Goal: Task Accomplishment & Management: Complete application form

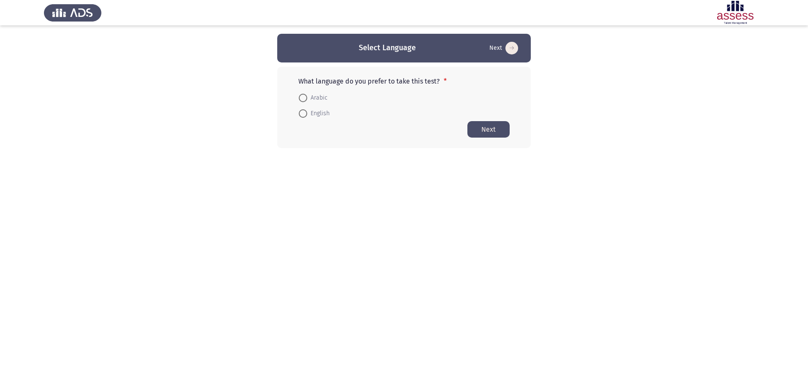
click at [303, 110] on span at bounding box center [303, 113] width 8 height 8
click at [303, 110] on input "English" at bounding box center [303, 113] width 8 height 8
radio input "true"
click at [470, 130] on button "Next" at bounding box center [488, 129] width 42 height 16
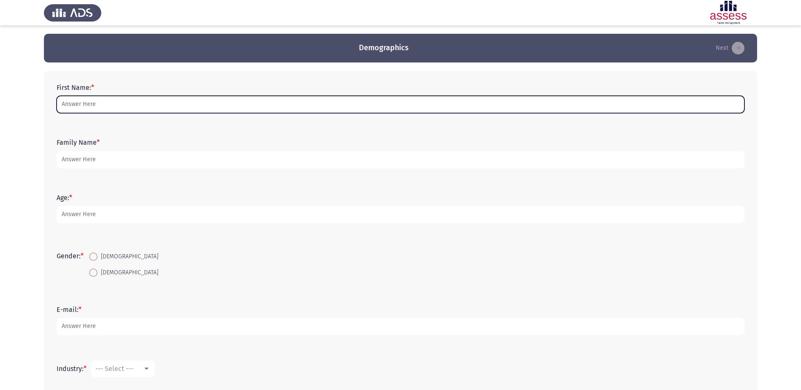
click at [136, 106] on input "First Name: *" at bounding box center [401, 104] width 688 height 17
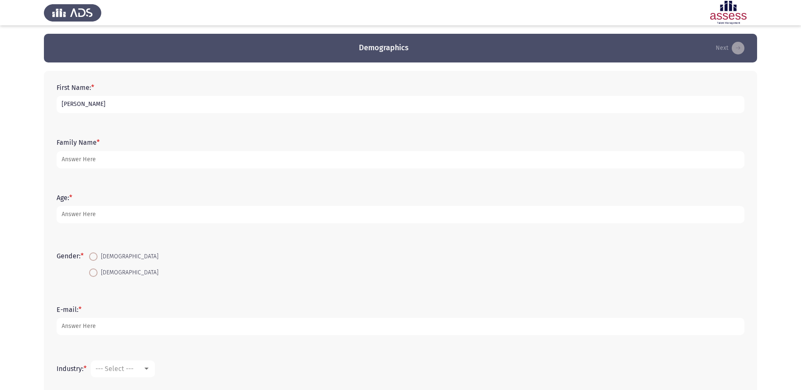
type input "[PERSON_NAME]"
type input "Anees"
type input "29"
click at [100, 258] on span "[DEMOGRAPHIC_DATA]" at bounding box center [128, 257] width 61 height 10
click at [98, 258] on input "[DEMOGRAPHIC_DATA]" at bounding box center [93, 257] width 8 height 8
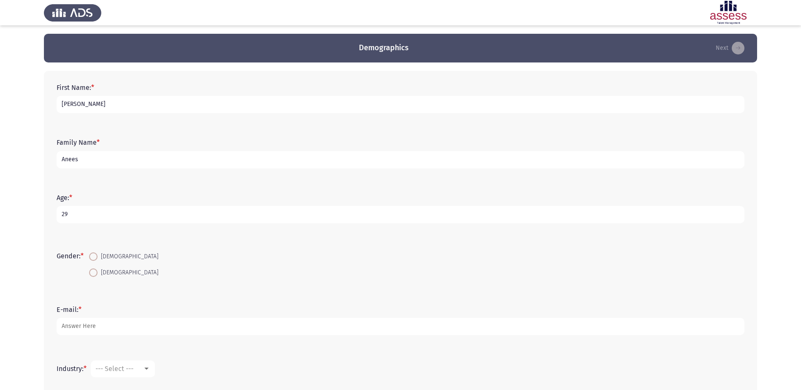
radio input "true"
click at [95, 315] on form "E-mail: *" at bounding box center [401, 321] width 688 height 30
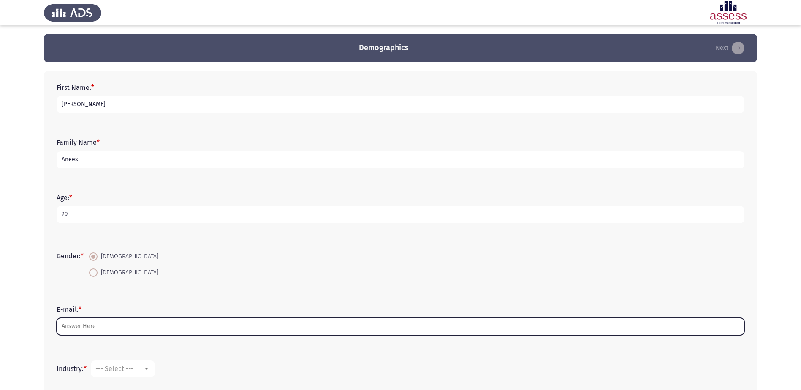
click at [101, 318] on input "E-mail: *" at bounding box center [401, 326] width 688 height 17
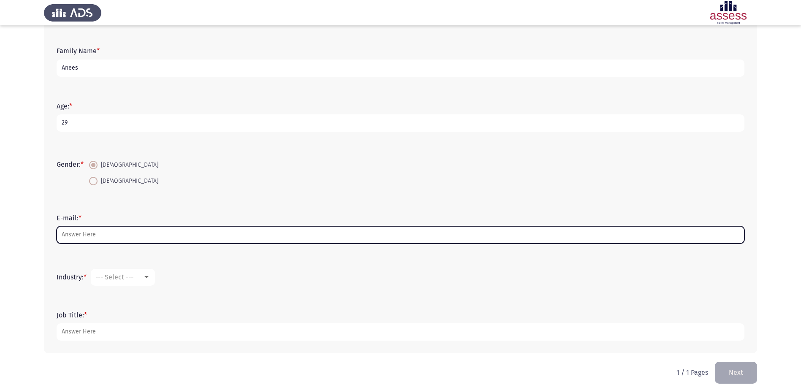
scroll to position [97, 0]
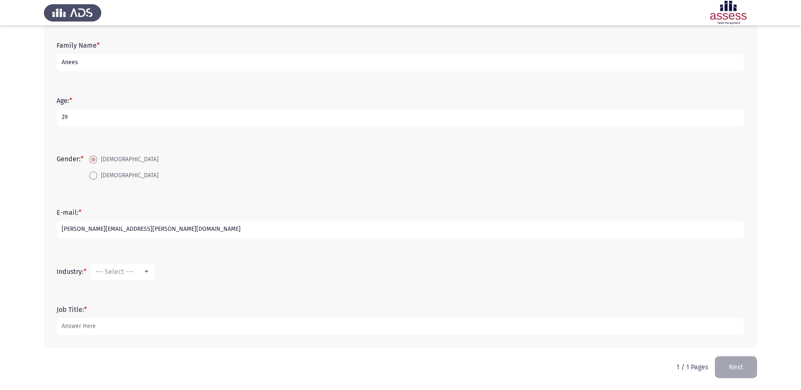
type input "[PERSON_NAME][EMAIL_ADDRESS][PERSON_NAME][DOMAIN_NAME]"
click at [101, 269] on div "Industry: * --- Select ---" at bounding box center [400, 271] width 697 height 25
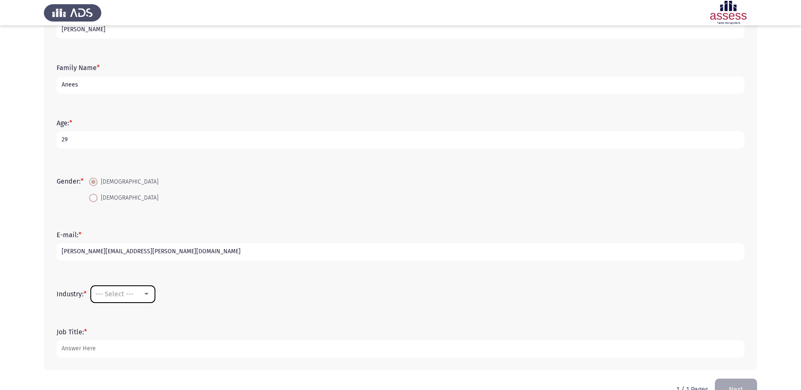
scroll to position [55, 0]
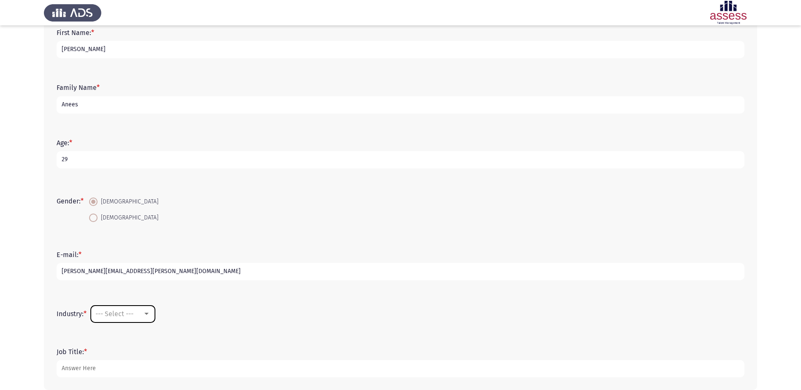
click at [128, 309] on mat-select "--- Select ---" at bounding box center [123, 314] width 64 height 17
click at [128, 310] on span "--- Select ---" at bounding box center [114, 314] width 38 height 8
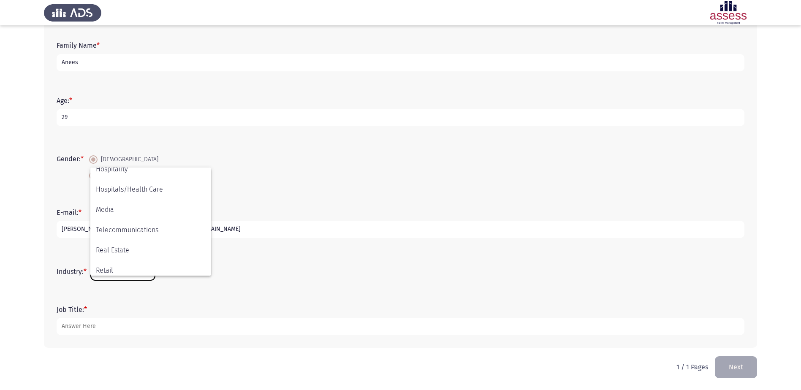
scroll to position [277, 0]
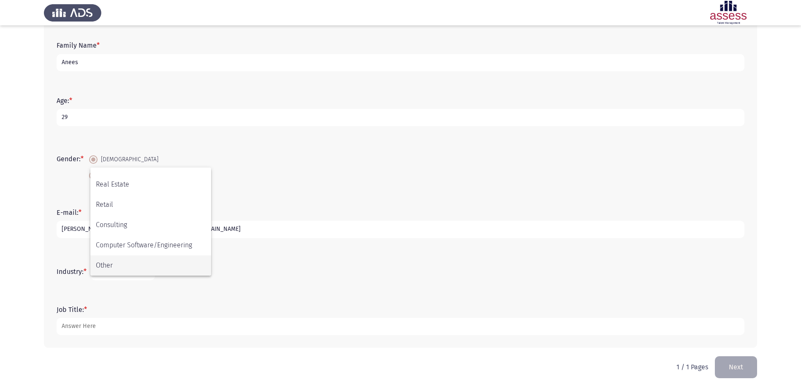
click at [127, 264] on span "Other" at bounding box center [151, 266] width 110 height 20
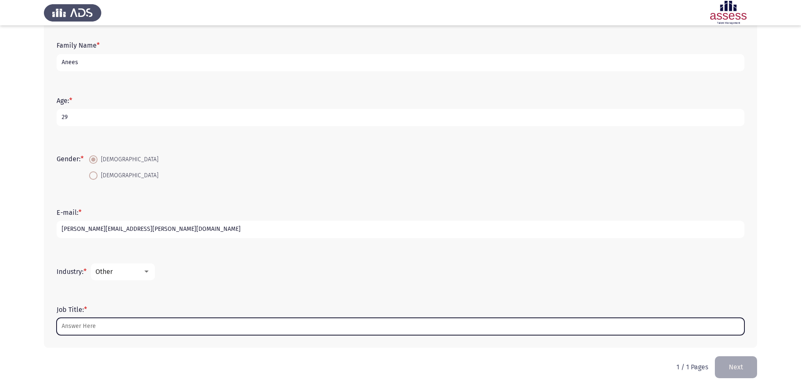
click at [120, 323] on input "Job Title: *" at bounding box center [401, 326] width 688 height 17
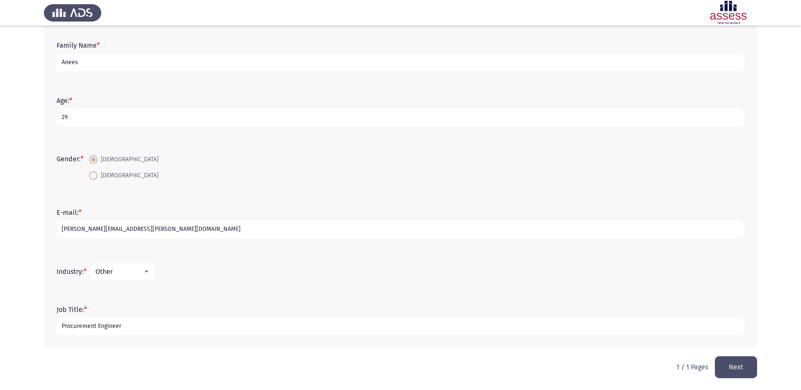
type input "Procurement Engineer"
click at [722, 375] on button "Next" at bounding box center [736, 367] width 42 height 22
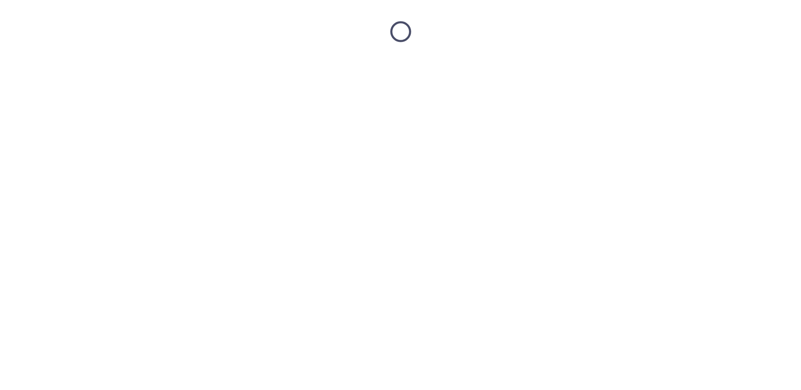
scroll to position [0, 0]
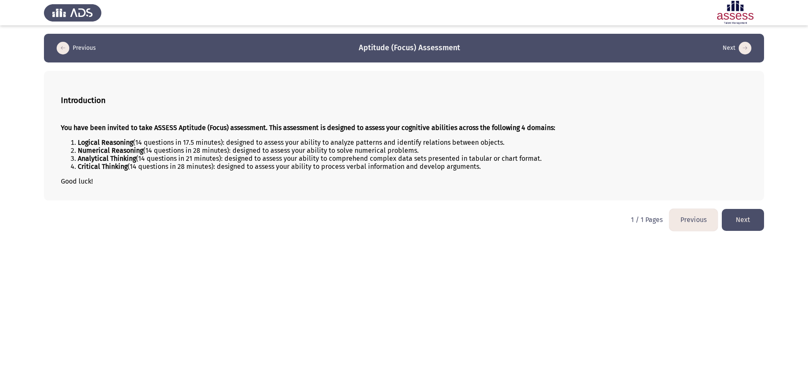
click at [732, 224] on button "Next" at bounding box center [742, 220] width 42 height 22
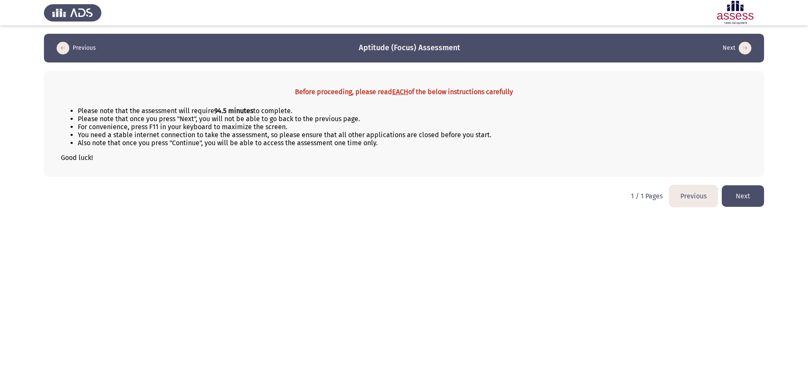
click at [736, 198] on button "Next" at bounding box center [742, 196] width 42 height 22
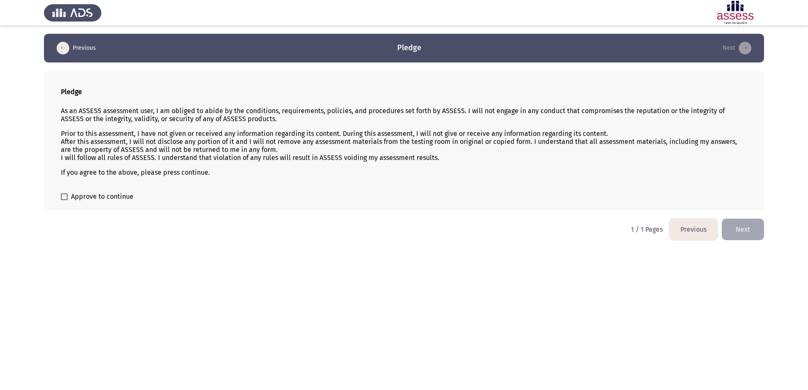
click at [90, 191] on div "Pledge As an ASSESS assessment user, I am obliged to abide by the conditions, r…" at bounding box center [404, 140] width 720 height 139
click at [89, 196] on span "Approve to continue" at bounding box center [102, 197] width 63 height 10
click at [64, 200] on input "Approve to continue" at bounding box center [64, 200] width 0 height 0
checkbox input "true"
click at [733, 225] on button "Next" at bounding box center [742, 230] width 42 height 22
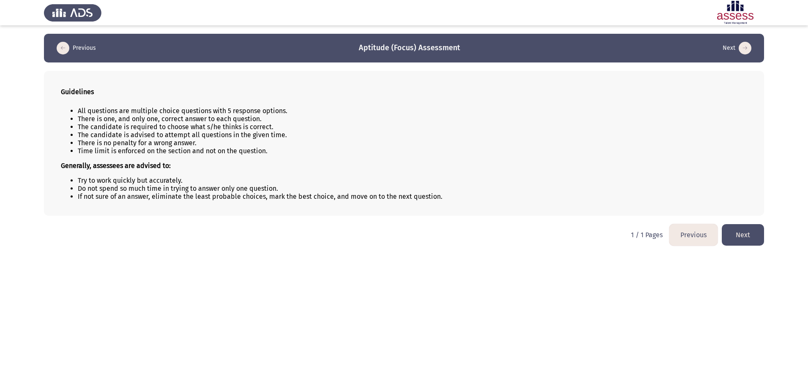
click at [742, 236] on button "Next" at bounding box center [742, 235] width 42 height 22
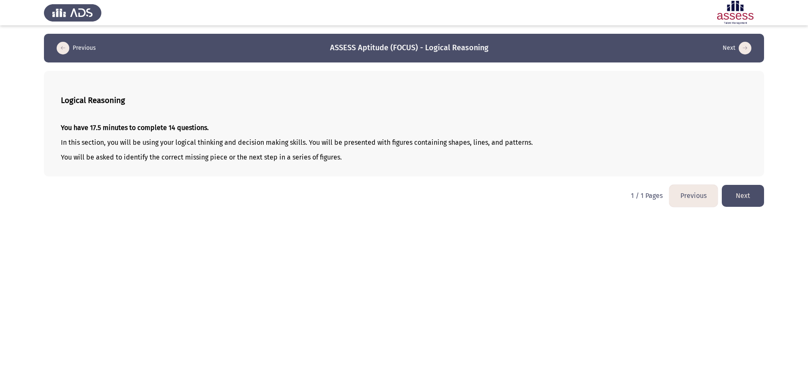
click at [729, 194] on button "Next" at bounding box center [742, 196] width 42 height 22
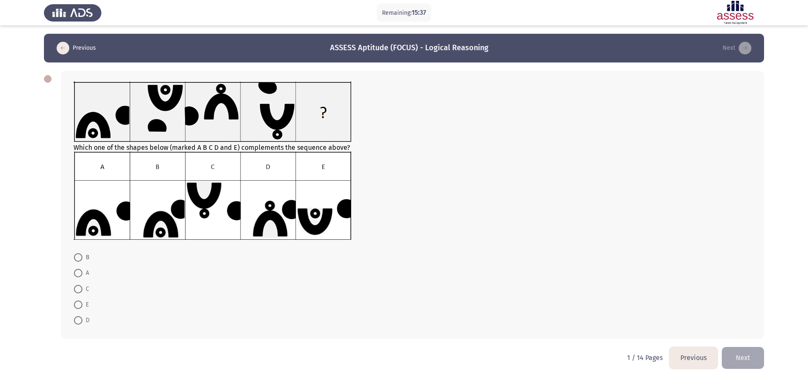
click at [81, 261] on span at bounding box center [78, 257] width 8 height 8
click at [81, 261] on input "B" at bounding box center [78, 257] width 8 height 8
radio input "true"
click at [736, 354] on button "Next" at bounding box center [742, 358] width 42 height 22
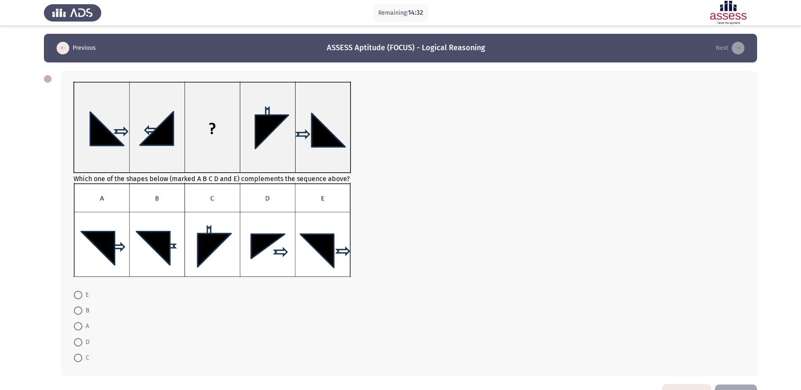
click at [86, 309] on span "B" at bounding box center [85, 311] width 7 height 10
click at [82, 309] on input "B" at bounding box center [78, 311] width 8 height 8
radio input "true"
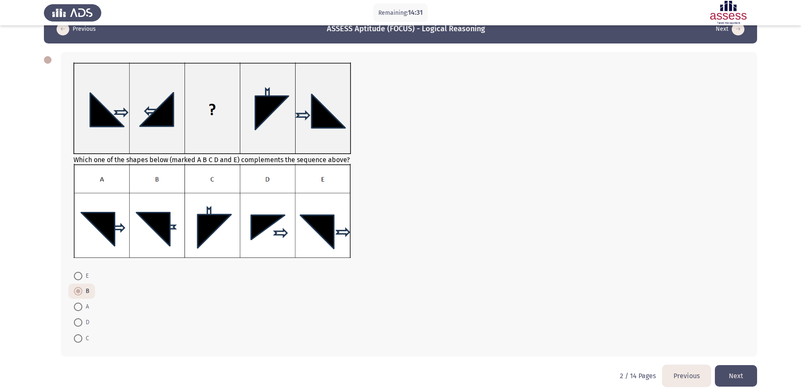
scroll to position [28, 0]
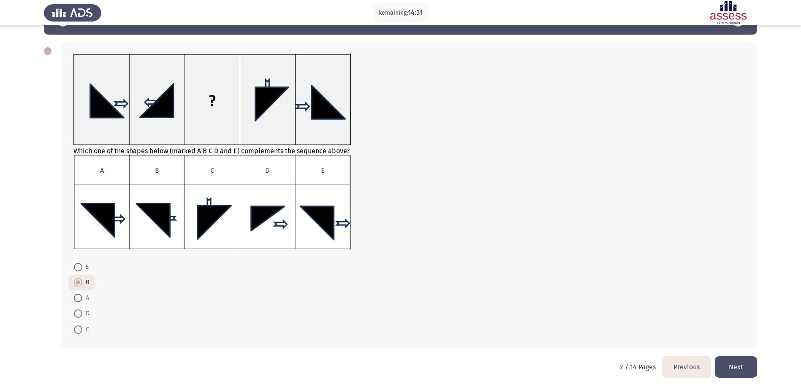
click at [750, 361] on button "Next" at bounding box center [736, 367] width 42 height 22
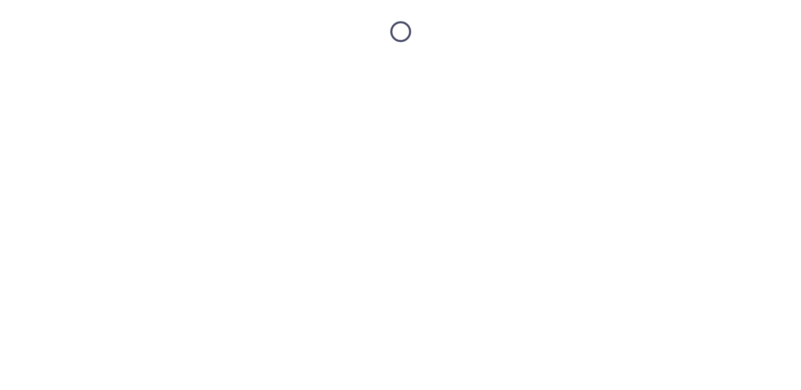
scroll to position [0, 0]
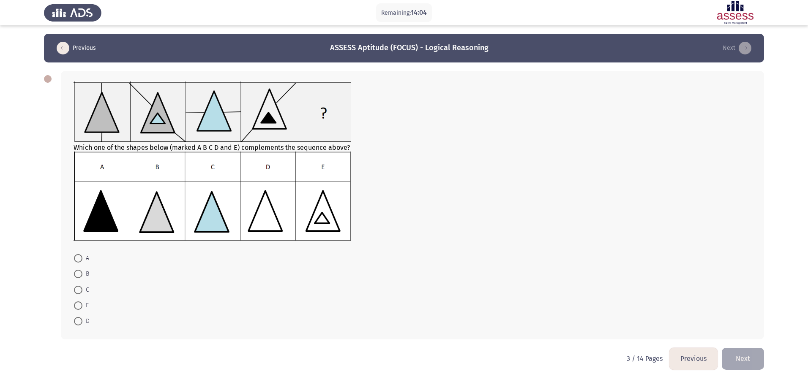
click at [81, 256] on span at bounding box center [78, 258] width 8 height 8
click at [81, 256] on input "A" at bounding box center [78, 258] width 8 height 8
radio input "true"
click at [741, 353] on button "Next" at bounding box center [742, 359] width 42 height 22
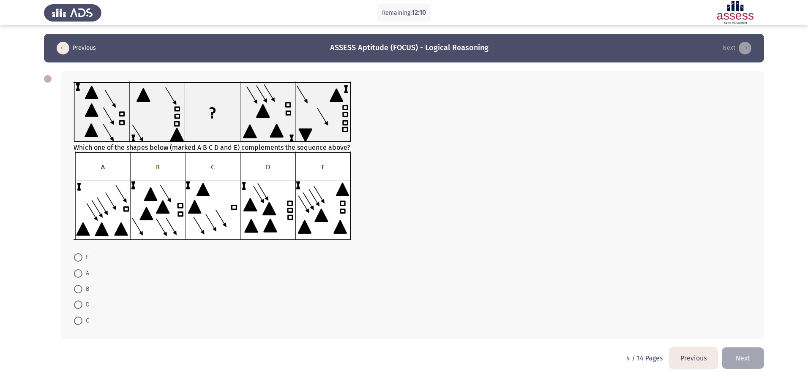
click at [81, 323] on span at bounding box center [78, 321] width 8 height 8
click at [81, 323] on input "C" at bounding box center [78, 321] width 8 height 8
radio input "true"
click at [739, 352] on button "Next" at bounding box center [742, 358] width 42 height 22
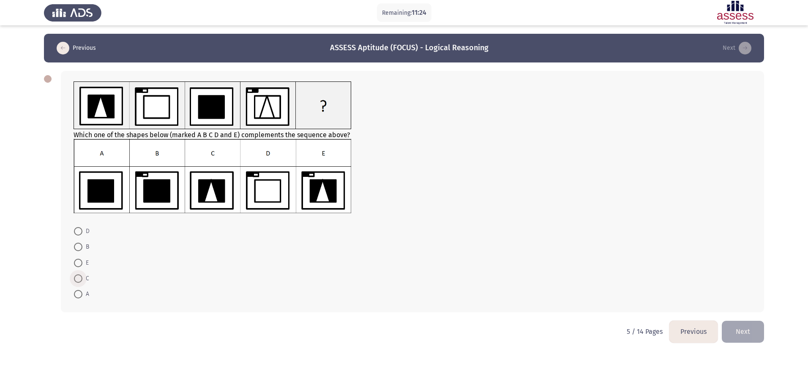
click at [75, 277] on span at bounding box center [78, 279] width 8 height 8
click at [75, 277] on input "C" at bounding box center [78, 279] width 8 height 8
radio input "true"
click at [736, 322] on button "Next" at bounding box center [742, 332] width 42 height 22
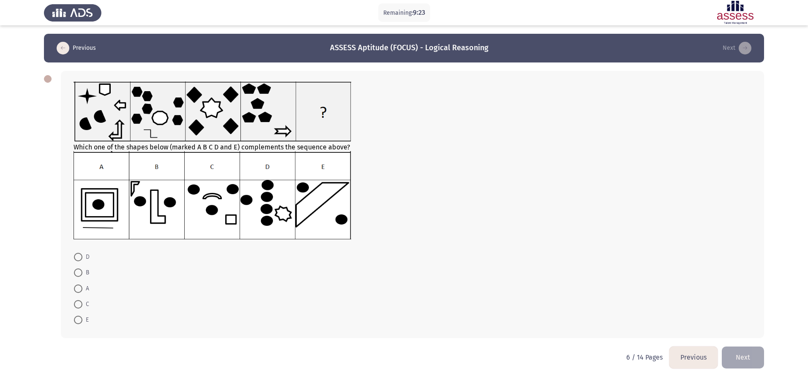
click at [84, 257] on span "D" at bounding box center [85, 257] width 7 height 10
click at [82, 257] on input "D" at bounding box center [78, 257] width 8 height 8
radio input "true"
click at [754, 356] on button "Next" at bounding box center [742, 357] width 42 height 22
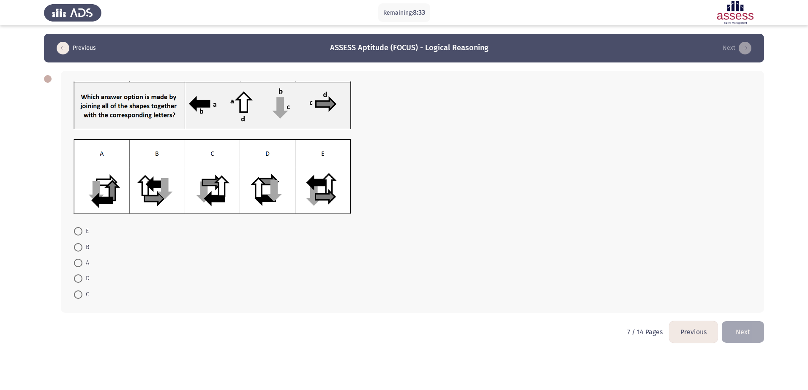
click at [80, 230] on span at bounding box center [78, 231] width 8 height 8
click at [80, 230] on input "E" at bounding box center [78, 231] width 8 height 8
radio input "true"
click at [747, 327] on button "Next" at bounding box center [742, 332] width 42 height 22
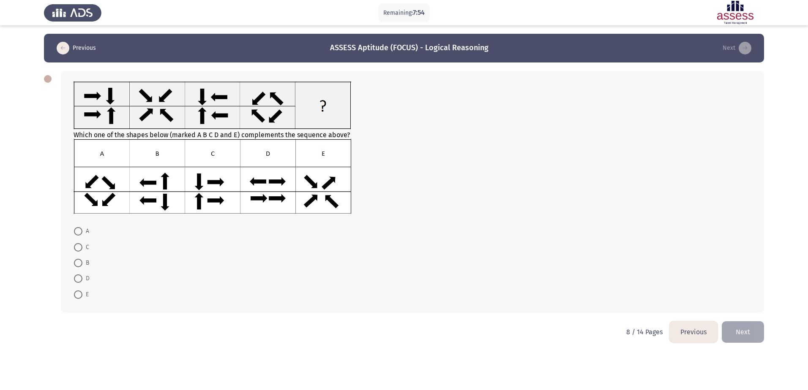
click at [77, 241] on mat-radio-button "C" at bounding box center [81, 247] width 26 height 16
click at [76, 249] on span at bounding box center [78, 247] width 8 height 8
click at [76, 249] on input "C" at bounding box center [78, 247] width 8 height 8
radio input "true"
click at [751, 333] on button "Next" at bounding box center [742, 332] width 42 height 22
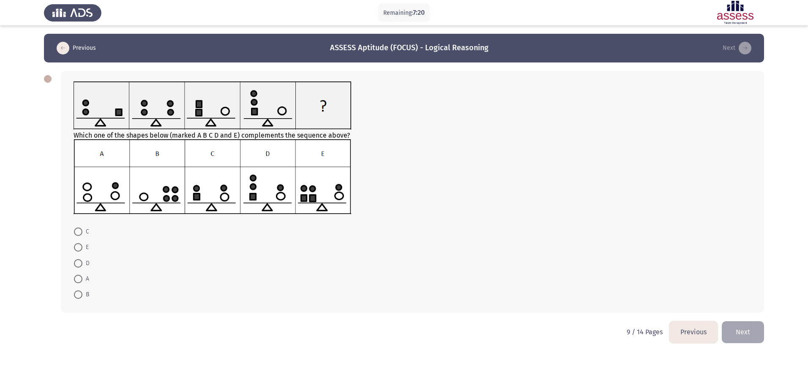
click at [77, 294] on span at bounding box center [78, 295] width 8 height 8
click at [77, 294] on input "B" at bounding box center [78, 295] width 8 height 8
radio input "true"
click at [758, 328] on button "Next" at bounding box center [742, 332] width 42 height 22
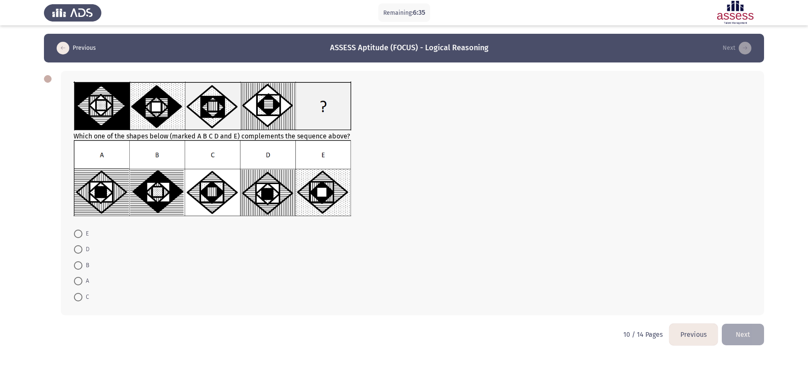
click at [80, 286] on span at bounding box center [78, 281] width 8 height 8
click at [80, 286] on input "A" at bounding box center [78, 281] width 8 height 8
radio input "true"
click at [757, 333] on button "Next" at bounding box center [742, 334] width 42 height 22
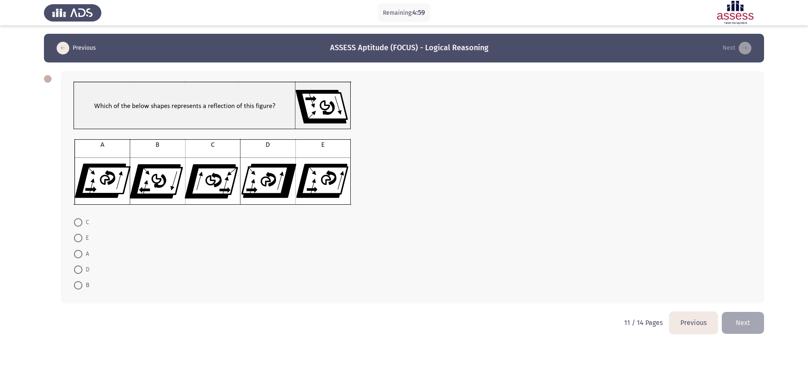
click at [82, 239] on span at bounding box center [78, 238] width 8 height 8
click at [82, 239] on input "E" at bounding box center [78, 238] width 8 height 8
radio input "true"
click at [735, 318] on button "Next" at bounding box center [742, 323] width 42 height 22
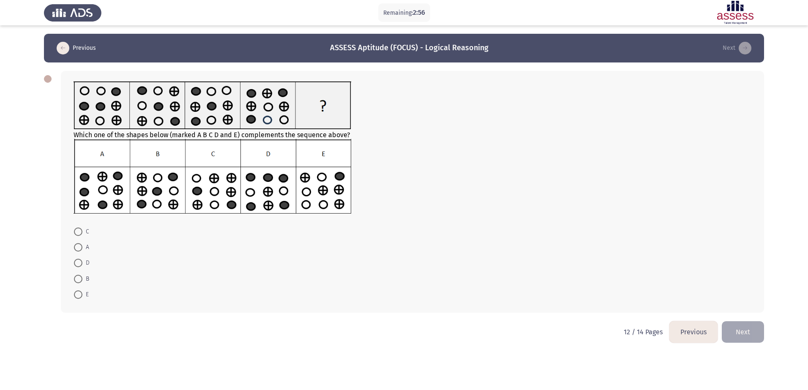
click at [84, 229] on span "C" at bounding box center [85, 232] width 7 height 10
click at [82, 229] on input "C" at bounding box center [78, 232] width 8 height 8
radio input "true"
click at [759, 330] on button "Next" at bounding box center [742, 332] width 42 height 22
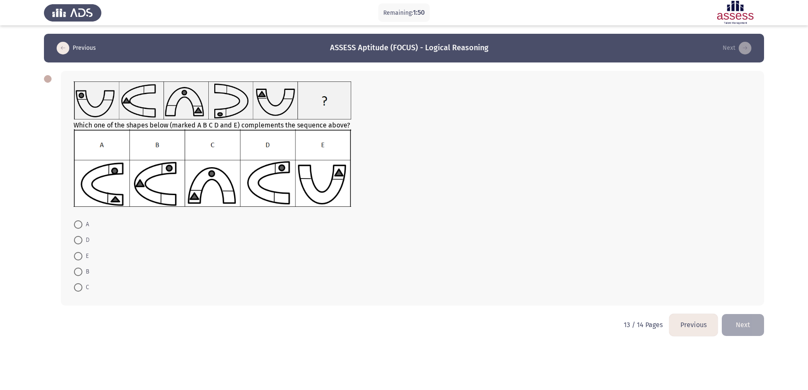
click at [84, 227] on span "A" at bounding box center [85, 225] width 7 height 10
click at [82, 227] on input "A" at bounding box center [78, 224] width 8 height 8
radio input "true"
click at [745, 320] on button "Next" at bounding box center [742, 325] width 42 height 22
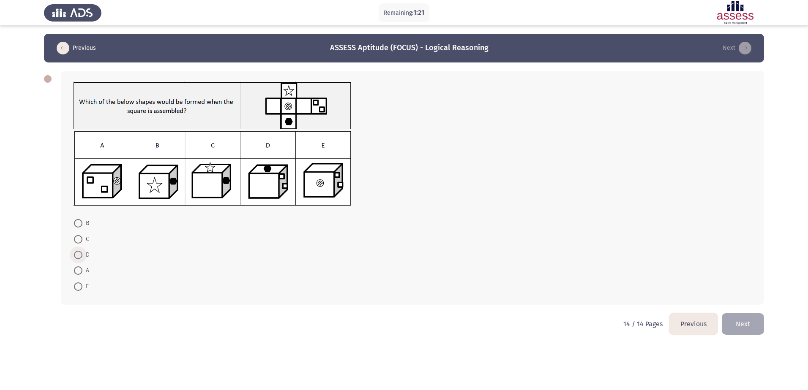
click at [74, 253] on span at bounding box center [78, 255] width 8 height 8
click at [74, 253] on input "D" at bounding box center [78, 255] width 8 height 8
radio input "true"
click at [743, 315] on button "Next" at bounding box center [742, 324] width 42 height 22
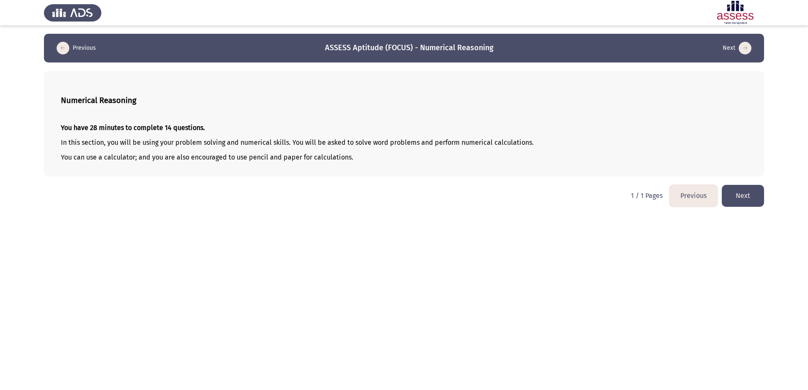
click at [760, 190] on button "Next" at bounding box center [742, 196] width 42 height 22
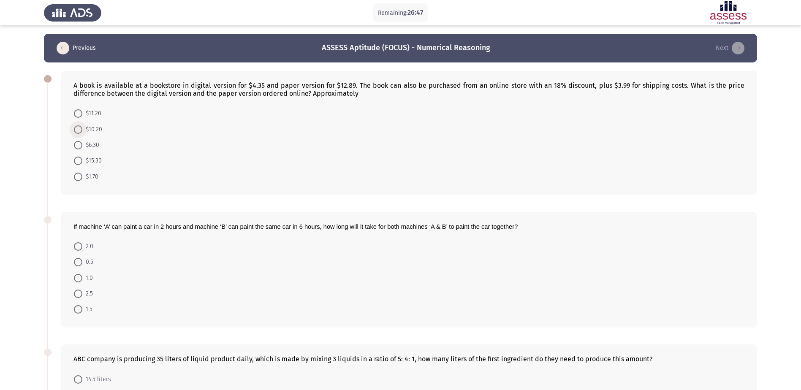
click at [90, 131] on span "$10.20" at bounding box center [92, 130] width 20 height 10
click at [82, 131] on input "$10.20" at bounding box center [78, 129] width 8 height 8
radio input "true"
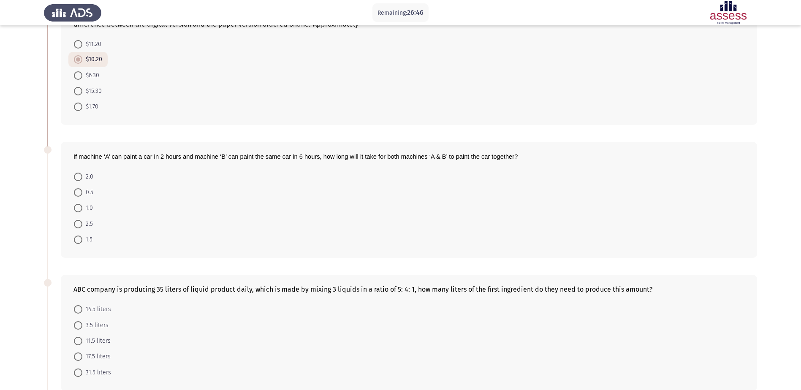
scroll to position [84, 0]
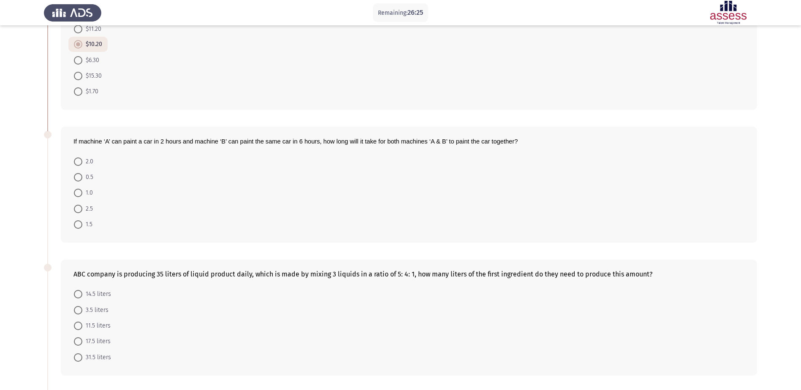
click at [86, 224] on span "1.5" at bounding box center [87, 225] width 10 height 10
click at [82, 224] on input "1.5" at bounding box center [78, 224] width 8 height 8
radio input "true"
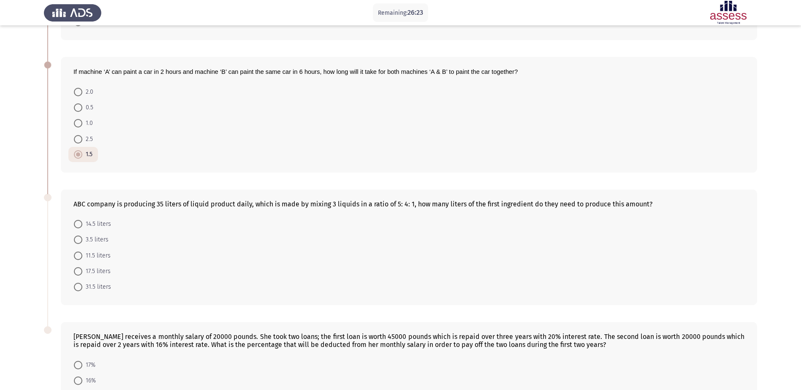
scroll to position [169, 0]
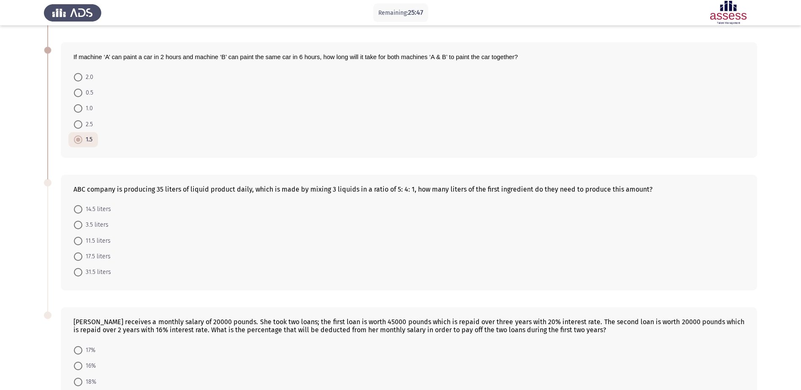
click at [86, 261] on span "17.5 liters" at bounding box center [96, 257] width 28 height 10
click at [82, 261] on input "17.5 liters" at bounding box center [78, 257] width 8 height 8
radio input "true"
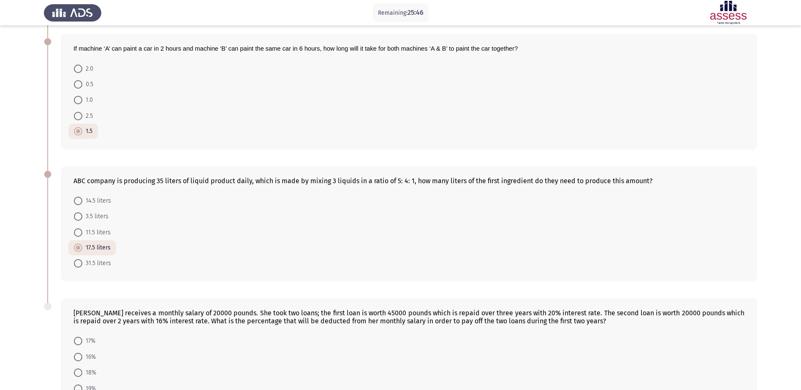
scroll to position [252, 0]
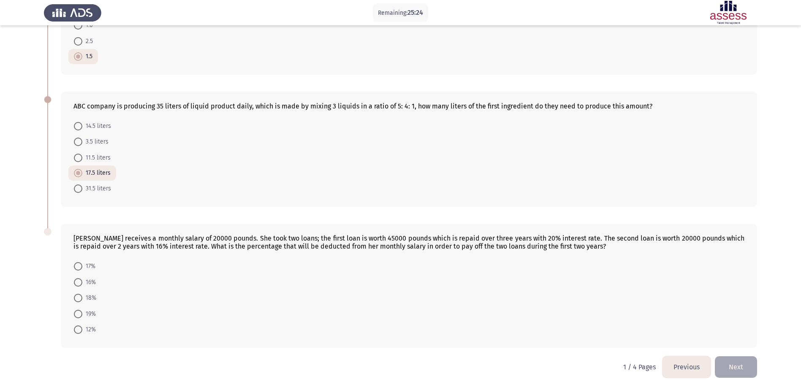
drag, startPoint x: 208, startPoint y: 250, endPoint x: 290, endPoint y: 250, distance: 81.9
click at [290, 250] on div "[PERSON_NAME] receives a monthly salary of 20000 pounds. She took two loans; th…" at bounding box center [408, 242] width 671 height 16
click at [327, 247] on div "[PERSON_NAME] receives a monthly salary of 20000 pounds. She took two loans; th…" at bounding box center [408, 242] width 671 height 16
click at [78, 311] on span at bounding box center [78, 314] width 8 height 8
click at [78, 311] on input "19%" at bounding box center [78, 314] width 8 height 8
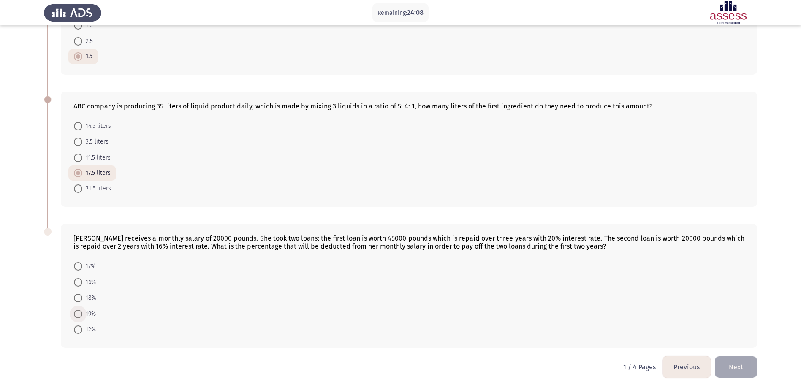
radio input "true"
click at [751, 365] on button "Next" at bounding box center [736, 367] width 42 height 22
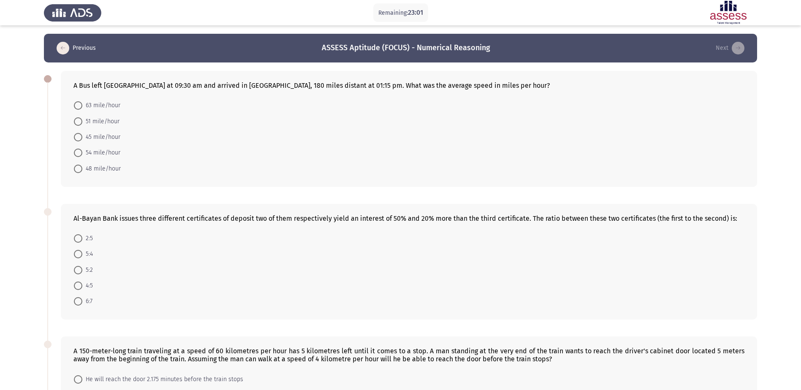
click at [80, 166] on span at bounding box center [78, 169] width 8 height 8
click at [80, 166] on input "48 mile/hour" at bounding box center [78, 169] width 8 height 8
radio input "true"
click at [77, 239] on span at bounding box center [78, 238] width 8 height 8
click at [77, 239] on input "2:5" at bounding box center [78, 238] width 8 height 8
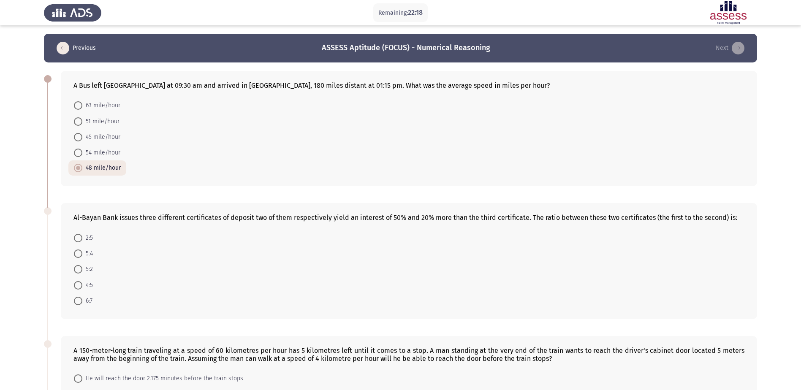
radio input "true"
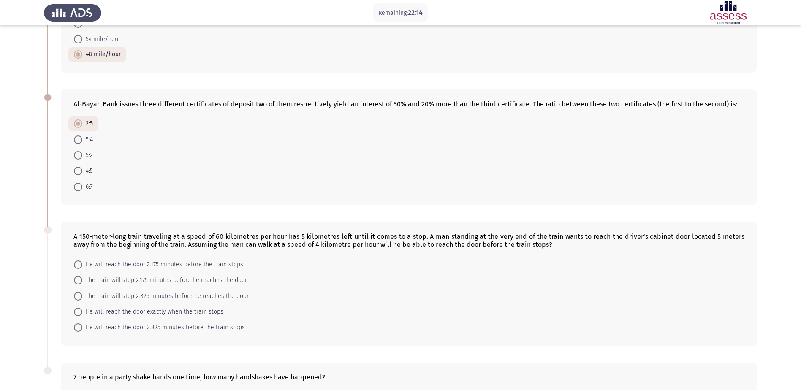
scroll to position [169, 0]
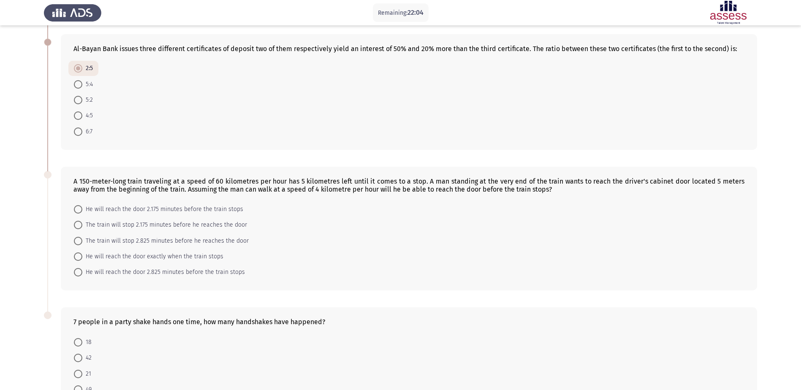
click at [82, 93] on mat-radio-button "5:2" at bounding box center [83, 100] width 30 height 16
click at [84, 97] on span "5:2" at bounding box center [87, 100] width 11 height 10
click at [82, 97] on input "5:2" at bounding box center [78, 100] width 8 height 8
radio input "true"
click at [90, 67] on span "2:5" at bounding box center [87, 69] width 11 height 10
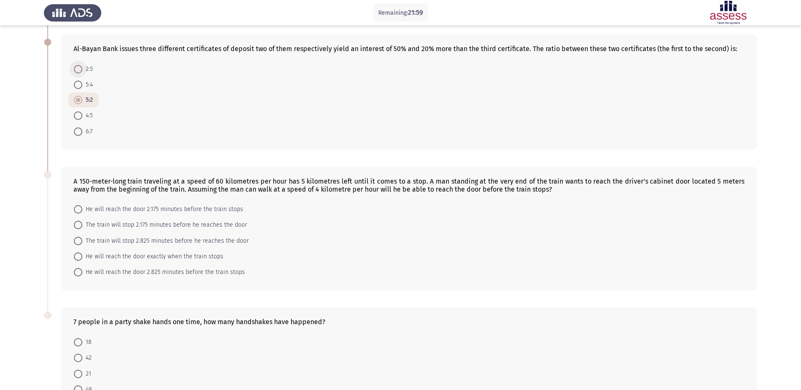
click at [82, 67] on input "2:5" at bounding box center [78, 69] width 8 height 8
radio input "true"
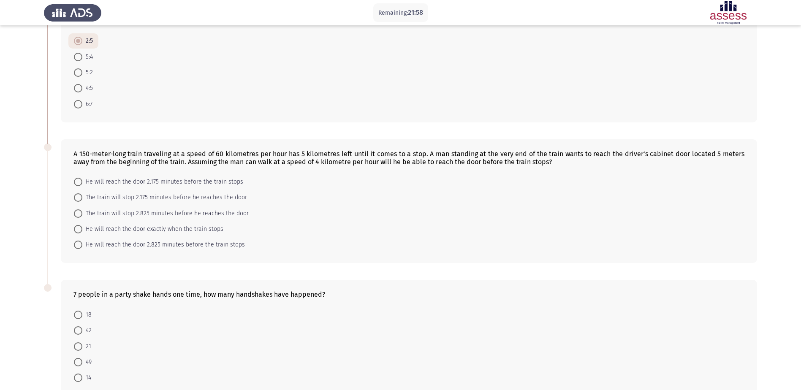
scroll to position [211, 0]
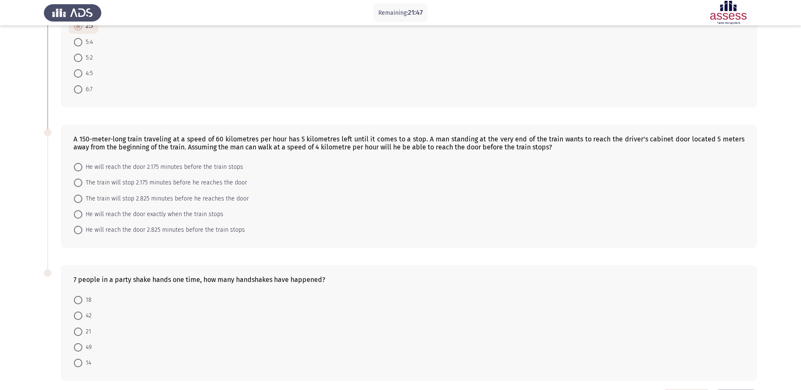
drag, startPoint x: 86, startPoint y: 142, endPoint x: 133, endPoint y: 143, distance: 46.9
click at [133, 143] on div "A 150-meter-long train traveling at a speed of 60 kilometres per hour has 5 kil…" at bounding box center [408, 143] width 671 height 16
drag, startPoint x: 80, startPoint y: 140, endPoint x: 144, endPoint y: 140, distance: 64.2
click at [144, 140] on div "A 150-meter-long train traveling at a speed of 60 kilometres per hour has 5 kil…" at bounding box center [408, 143] width 671 height 16
click at [225, 227] on span "He will reach the door 2.825 minutes before the train stops" at bounding box center [163, 230] width 163 height 10
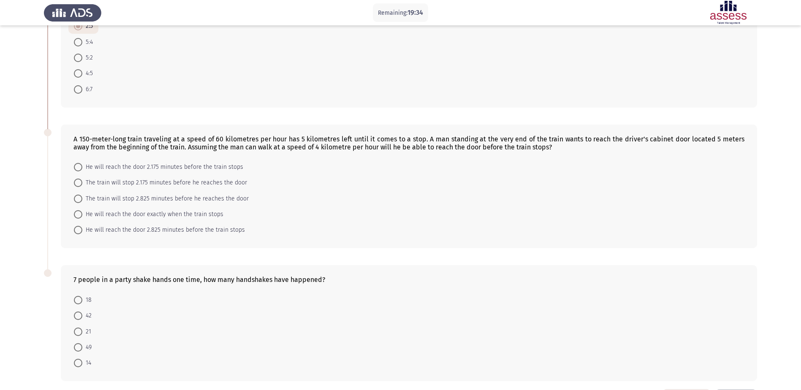
click at [82, 227] on input "He will reach the door 2.825 minutes before the train stops" at bounding box center [78, 230] width 8 height 8
radio input "true"
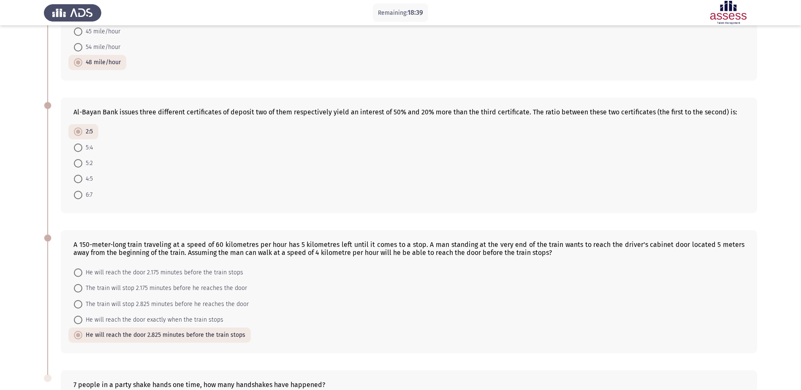
scroll to position [244, 0]
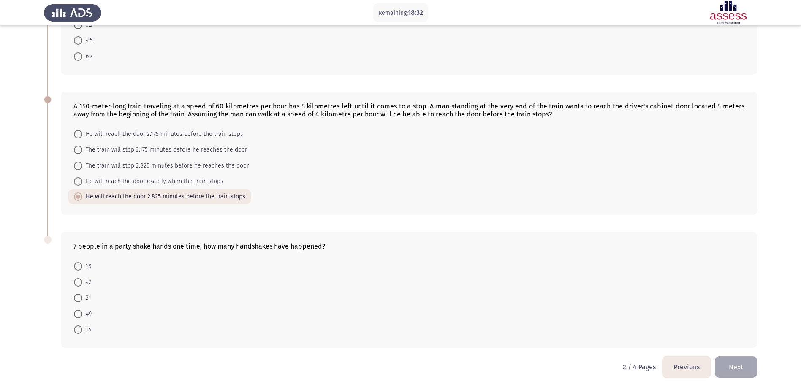
drag, startPoint x: 76, startPoint y: 248, endPoint x: 113, endPoint y: 250, distance: 37.6
click at [113, 250] on div "7 people in a party shake hands one time, how many handshakes have happened?" at bounding box center [408, 246] width 671 height 8
click at [69, 302] on mat-radio-button "21" at bounding box center [82, 298] width 28 height 16
click at [78, 301] on span at bounding box center [78, 298] width 8 height 8
click at [78, 301] on input "21" at bounding box center [78, 298] width 8 height 8
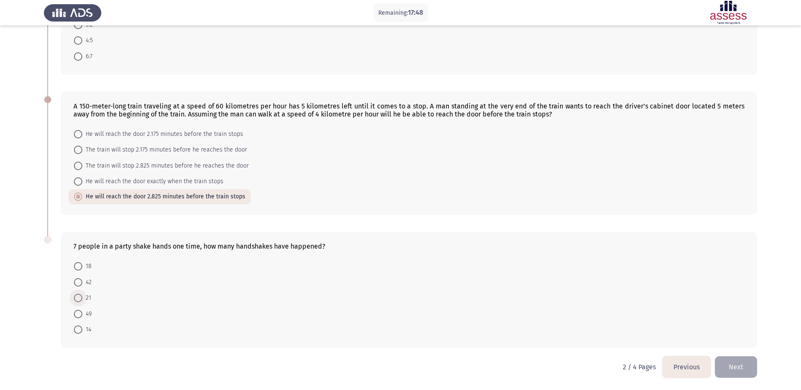
radio input "true"
click at [747, 366] on button "Next" at bounding box center [736, 367] width 42 height 22
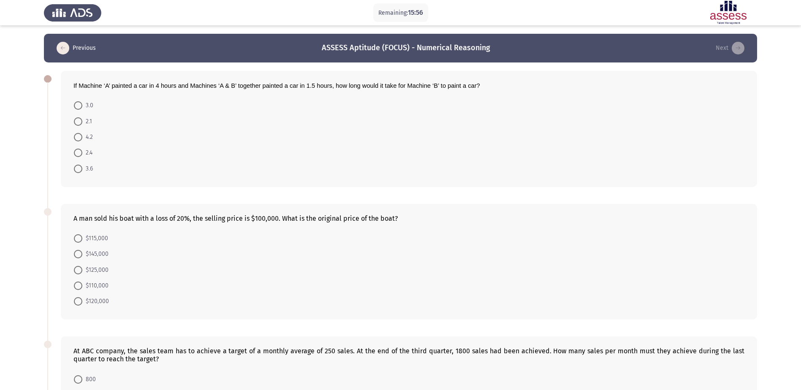
click at [91, 154] on span "2.4" at bounding box center [87, 153] width 10 height 10
click at [82, 154] on input "2.4" at bounding box center [78, 153] width 8 height 8
radio input "true"
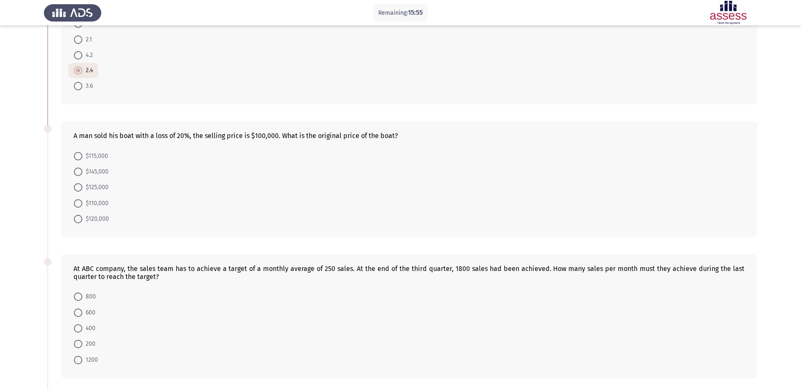
scroll to position [84, 0]
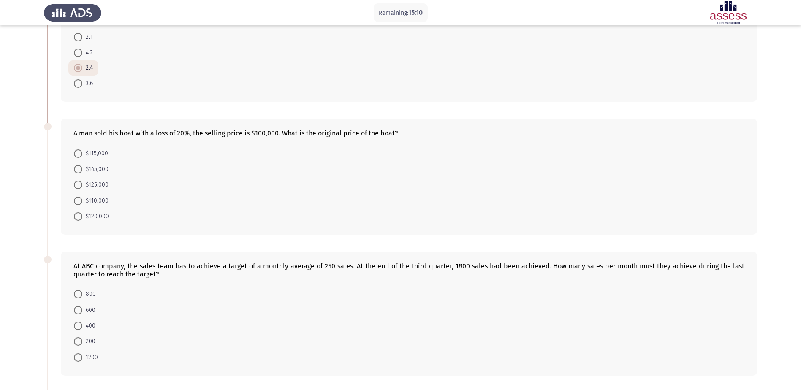
click at [95, 181] on span "$125,000" at bounding box center [95, 185] width 26 height 10
click at [82, 181] on input "$125,000" at bounding box center [78, 185] width 8 height 8
radio input "true"
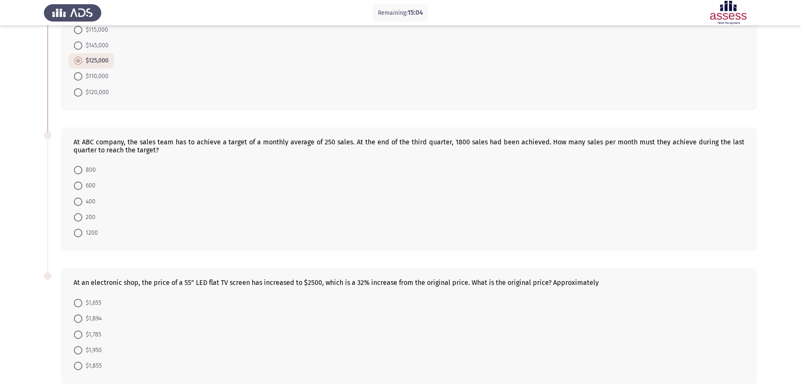
scroll to position [211, 0]
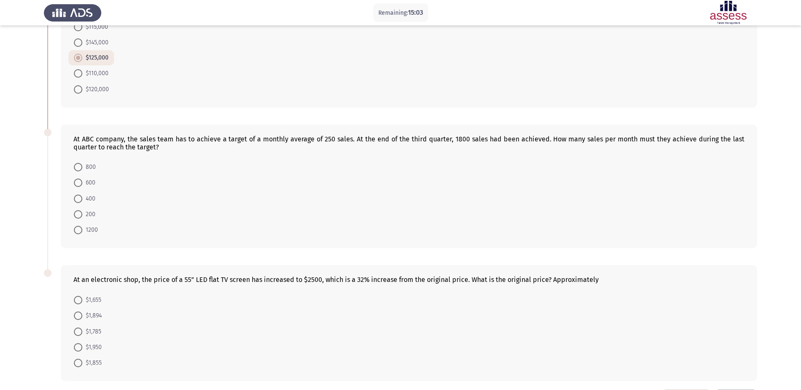
drag, startPoint x: 79, startPoint y: 143, endPoint x: 199, endPoint y: 147, distance: 120.0
click at [199, 147] on div "At ABC company, the sales team has to achieve a target of a monthly average of …" at bounding box center [408, 143] width 671 height 16
click at [78, 230] on span at bounding box center [78, 230] width 8 height 8
click at [78, 230] on input "1200" at bounding box center [78, 230] width 8 height 8
radio input "true"
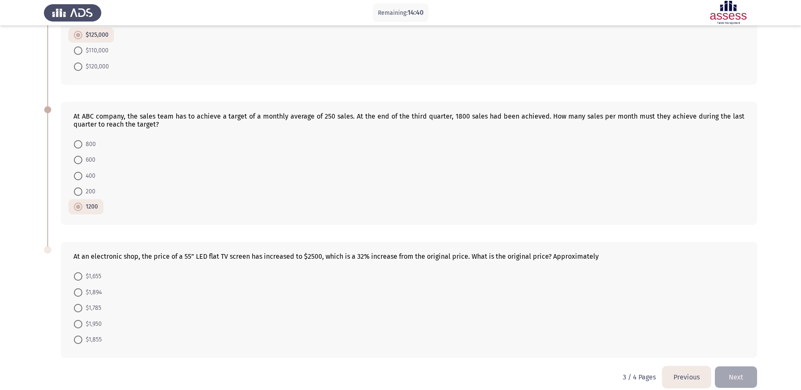
scroll to position [244, 0]
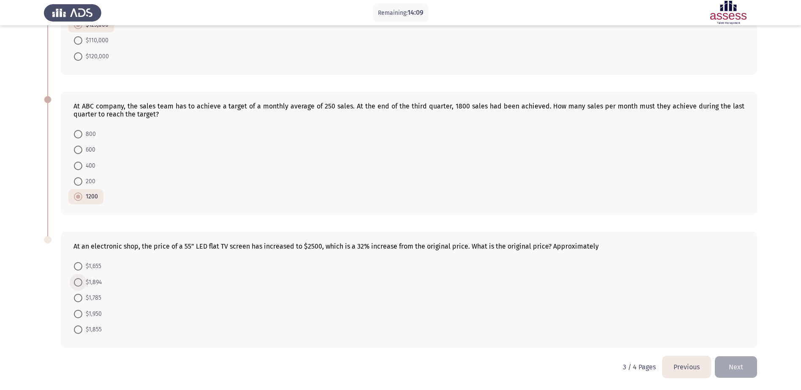
click at [83, 283] on span "$1,894" at bounding box center [91, 283] width 19 height 10
click at [82, 283] on input "$1,894" at bounding box center [78, 282] width 8 height 8
radio input "true"
click at [737, 364] on button "Next" at bounding box center [736, 367] width 42 height 22
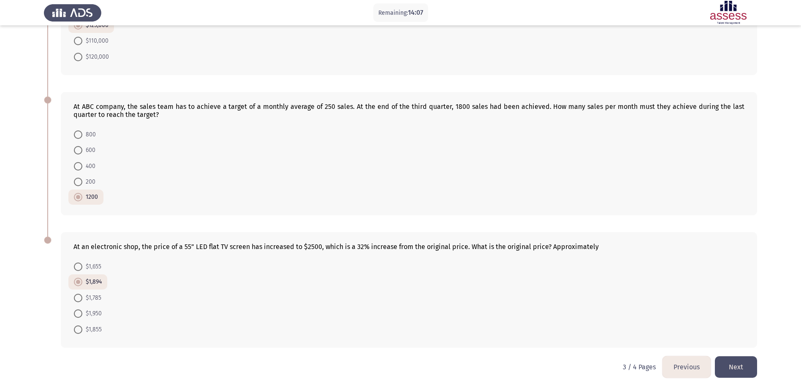
scroll to position [0, 0]
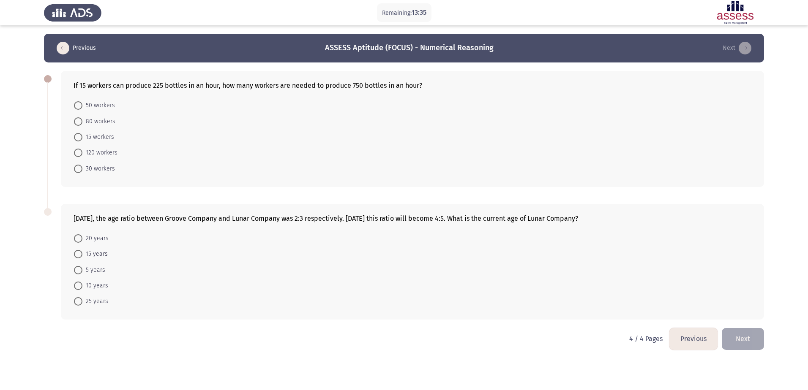
click at [104, 102] on span "50 workers" at bounding box center [98, 106] width 33 height 10
click at [82, 102] on input "50 workers" at bounding box center [78, 105] width 8 height 8
radio input "true"
click at [90, 239] on span "20 years" at bounding box center [95, 238] width 26 height 10
click at [82, 239] on input "20 years" at bounding box center [78, 238] width 8 height 8
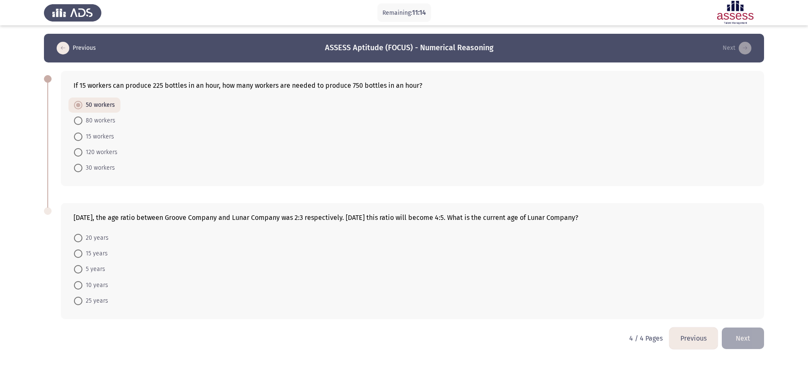
radio input "true"
click at [754, 327] on div "[DATE], the age ratio between Groove Company and Lunar Company was 2:3 respecti…" at bounding box center [404, 261] width 720 height 132
click at [754, 328] on button "Next" at bounding box center [742, 338] width 42 height 22
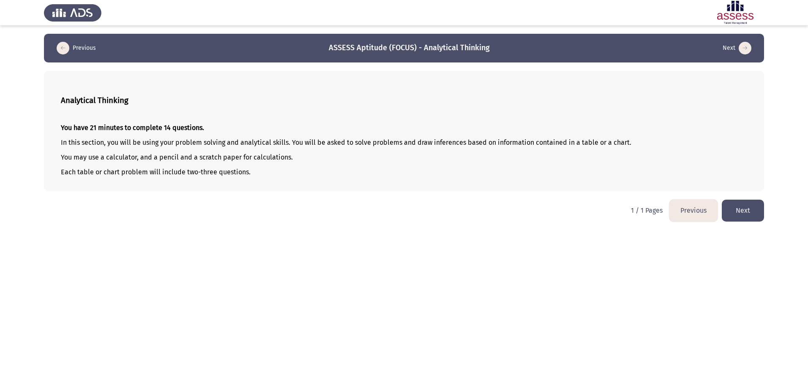
click at [735, 212] on button "Next" at bounding box center [742, 211] width 42 height 22
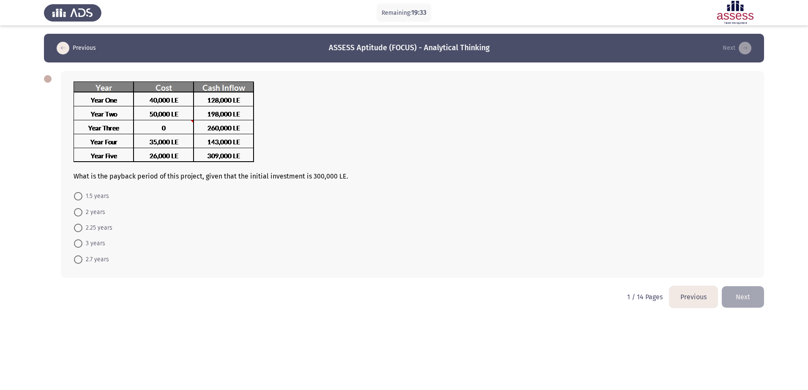
click at [84, 228] on span "2.25 years" at bounding box center [97, 228] width 30 height 10
click at [82, 228] on input "2.25 years" at bounding box center [78, 228] width 8 height 8
radio input "true"
click at [749, 302] on button "Next" at bounding box center [742, 297] width 42 height 22
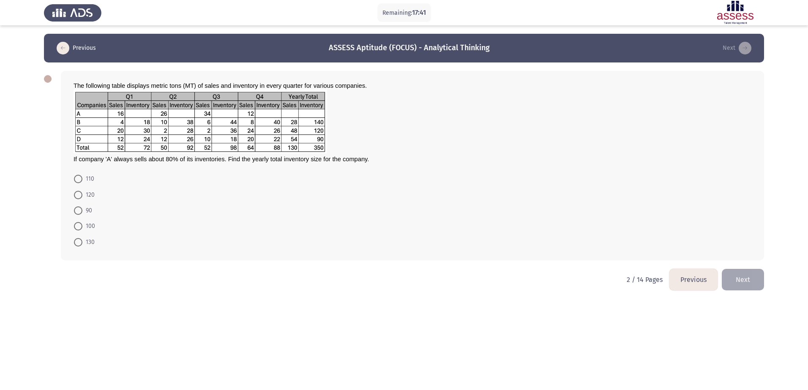
click at [86, 178] on span "110" at bounding box center [88, 179] width 12 height 10
click at [82, 178] on input "110" at bounding box center [78, 179] width 8 height 8
radio input "true"
click at [762, 280] on button "Next" at bounding box center [742, 279] width 42 height 22
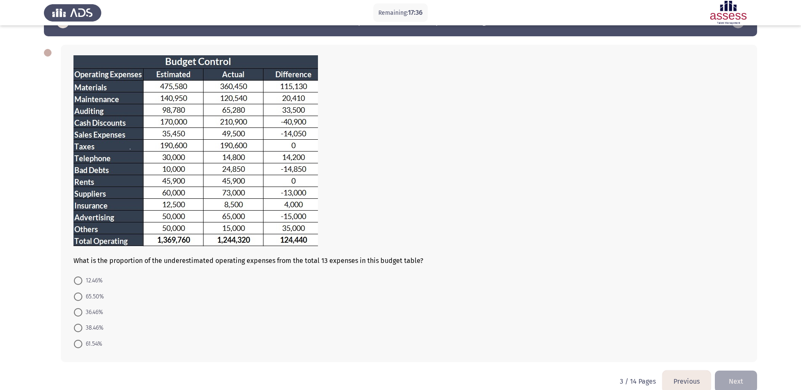
scroll to position [41, 0]
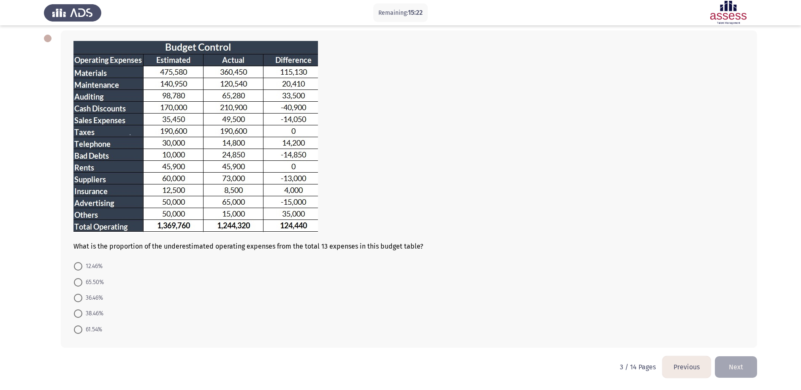
click at [91, 316] on span "38.46%" at bounding box center [92, 314] width 21 height 10
click at [82, 316] on input "38.46%" at bounding box center [78, 314] width 8 height 8
radio input "true"
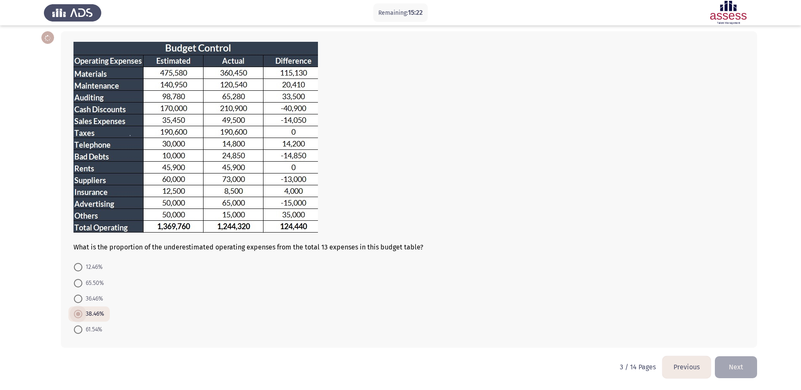
scroll to position [40, 0]
click at [743, 367] on button "Next" at bounding box center [736, 367] width 42 height 22
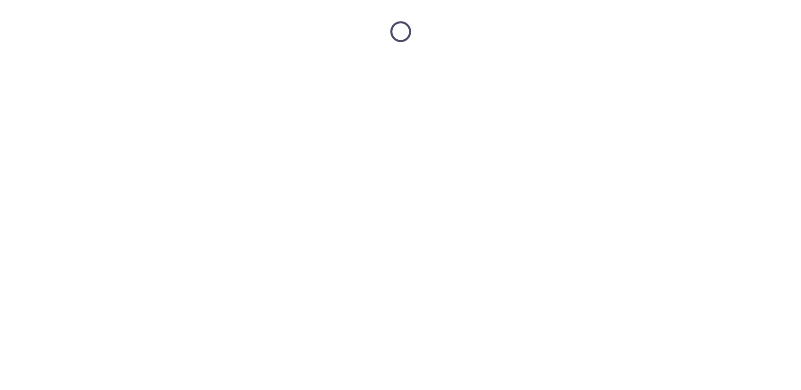
scroll to position [0, 0]
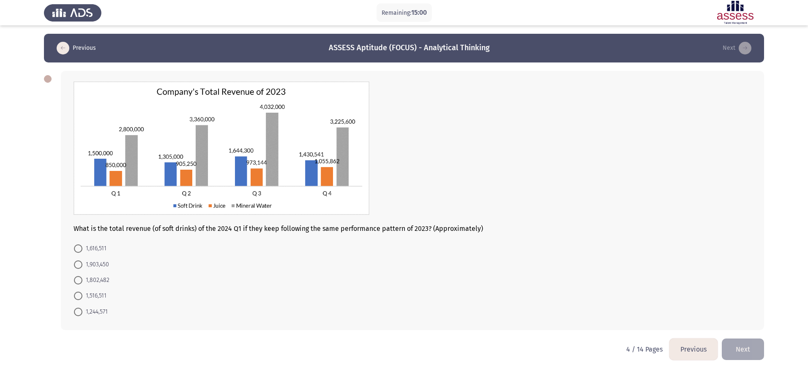
click at [98, 294] on span "1,516,511" at bounding box center [94, 296] width 24 height 10
click at [82, 294] on input "1,516,511" at bounding box center [78, 296] width 8 height 8
radio input "true"
click at [91, 246] on span "1,616,511" at bounding box center [94, 249] width 24 height 10
click at [82, 246] on input "1,616,511" at bounding box center [78, 249] width 8 height 8
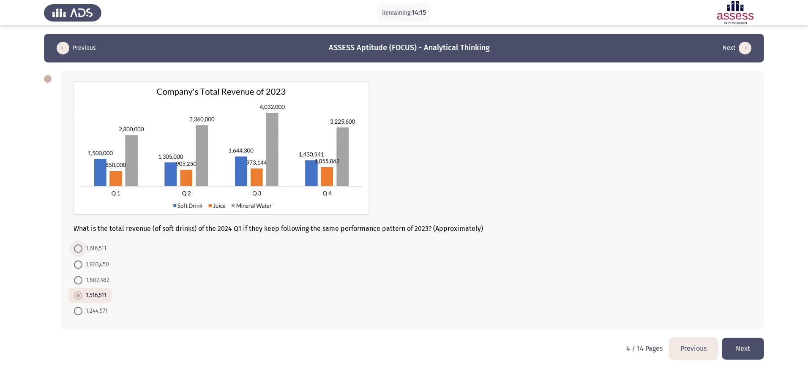
radio input "true"
click at [739, 347] on button "Next" at bounding box center [742, 349] width 42 height 22
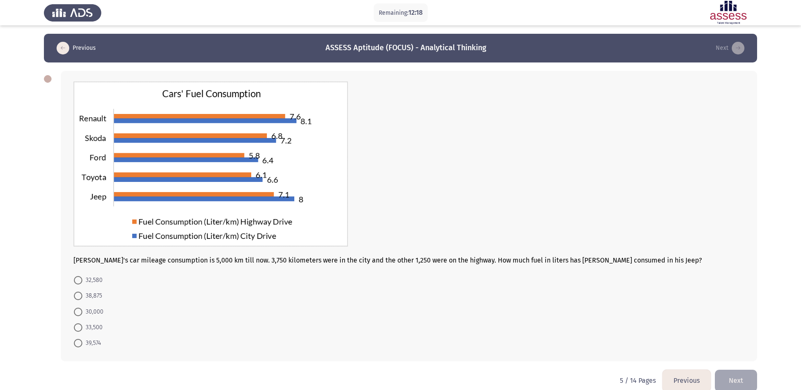
click at [105, 290] on mat-radio-button "38,875" at bounding box center [87, 296] width 39 height 16
click at [98, 292] on span "38,875" at bounding box center [92, 296] width 20 height 10
click at [82, 292] on input "38,875" at bounding box center [78, 296] width 8 height 8
radio input "true"
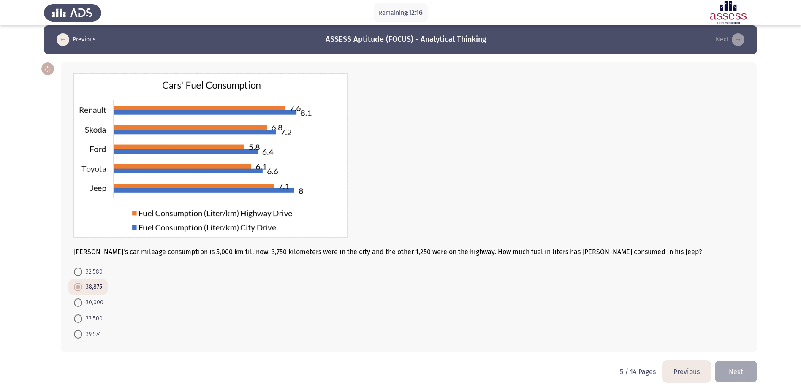
scroll to position [13, 0]
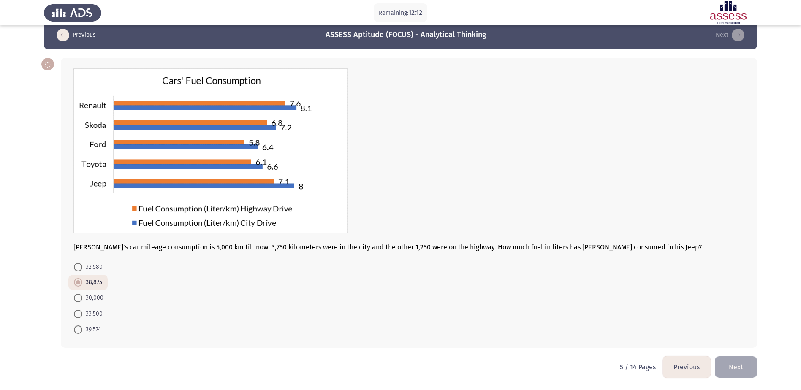
click at [749, 368] on button "Next" at bounding box center [736, 367] width 42 height 22
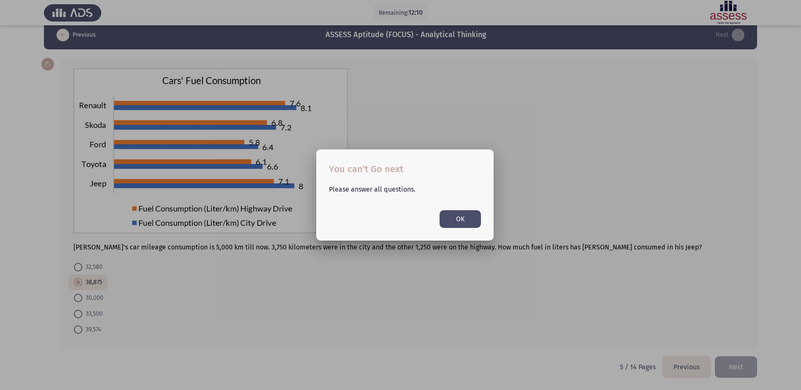
click at [448, 224] on button "OK" at bounding box center [460, 218] width 41 height 17
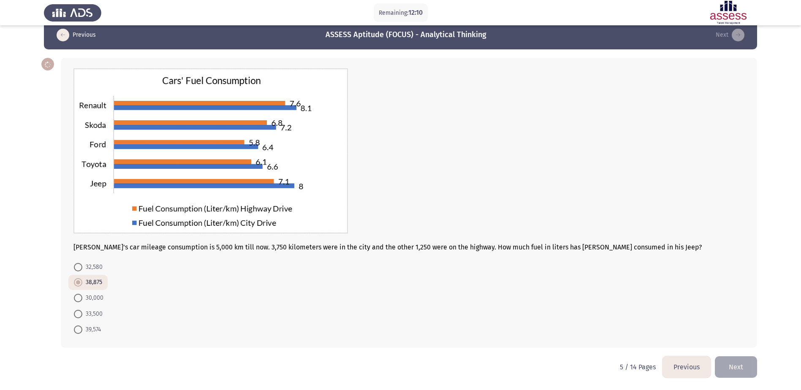
click at [84, 267] on span "32,580" at bounding box center [92, 267] width 20 height 10
click at [82, 267] on input "32,580" at bounding box center [78, 267] width 8 height 8
radio input "true"
click at [84, 280] on span "38,875" at bounding box center [92, 283] width 20 height 10
click at [82, 280] on input "38,875" at bounding box center [78, 282] width 8 height 8
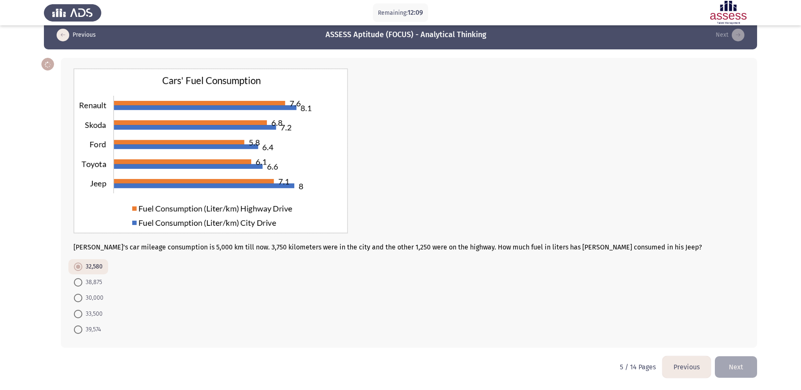
radio input "true"
click at [741, 371] on button "Next" at bounding box center [736, 367] width 42 height 22
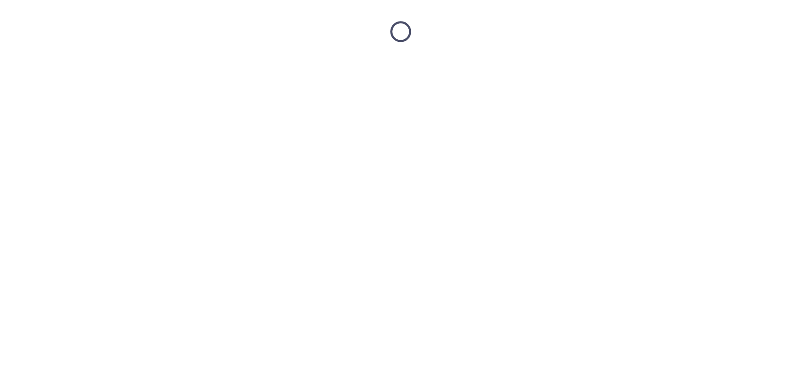
scroll to position [0, 0]
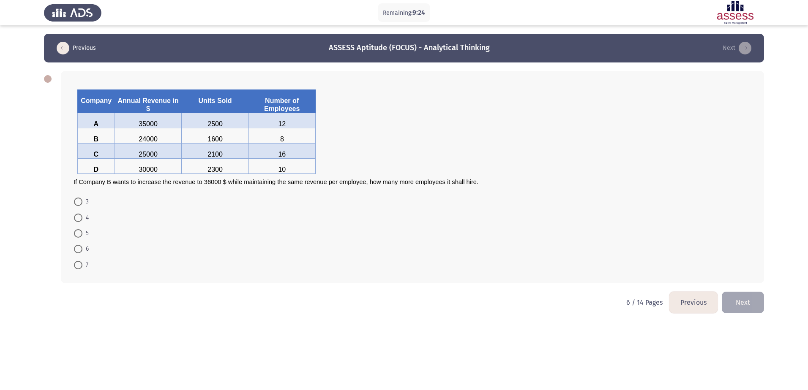
click at [79, 202] on span at bounding box center [78, 202] width 8 height 8
click at [79, 202] on input "3" at bounding box center [78, 202] width 8 height 8
radio input "true"
click at [742, 306] on button "Next" at bounding box center [742, 302] width 42 height 22
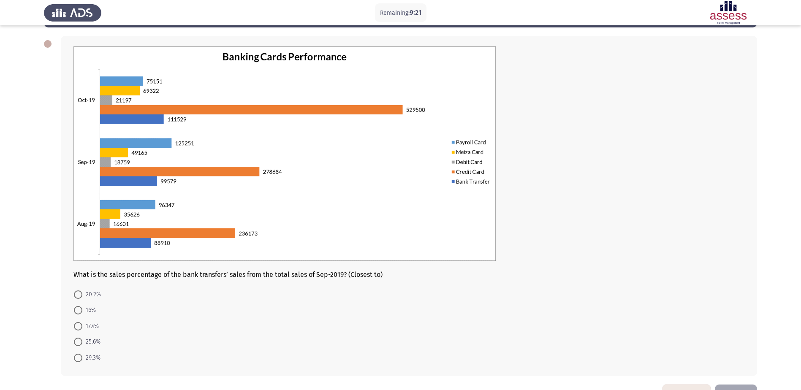
scroll to position [63, 0]
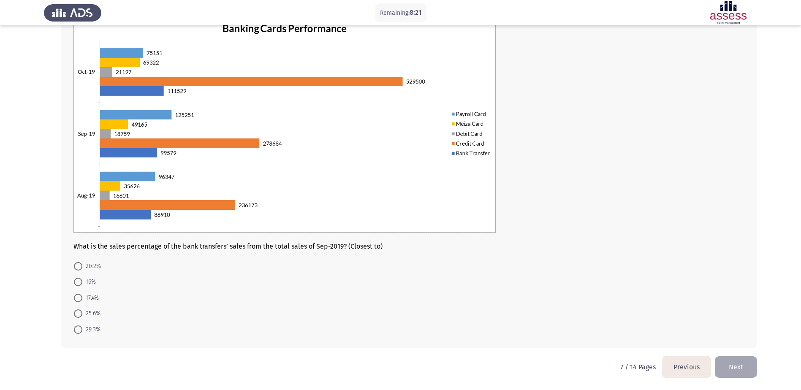
click at [95, 305] on mat-radio-button "17.4%" at bounding box center [86, 298] width 36 height 16
click at [93, 300] on span "17.4%" at bounding box center [90, 298] width 16 height 10
click at [82, 300] on input "17.4%" at bounding box center [78, 298] width 8 height 8
radio input "true"
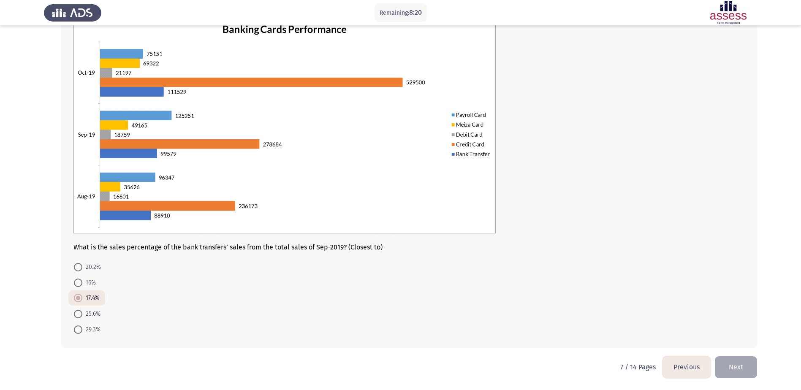
scroll to position [63, 0]
click at [740, 360] on button "Next" at bounding box center [736, 367] width 42 height 22
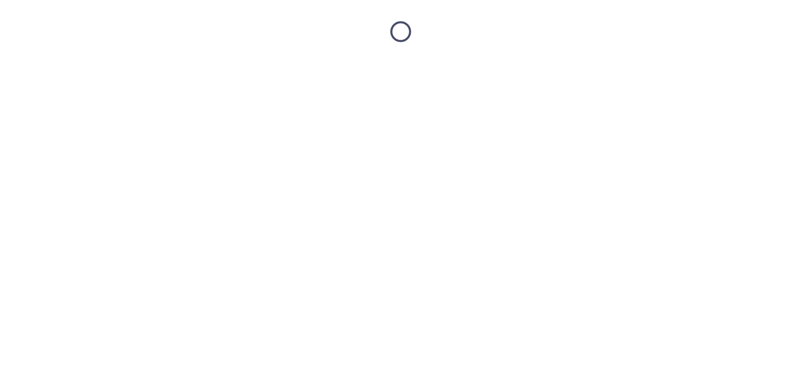
scroll to position [0, 0]
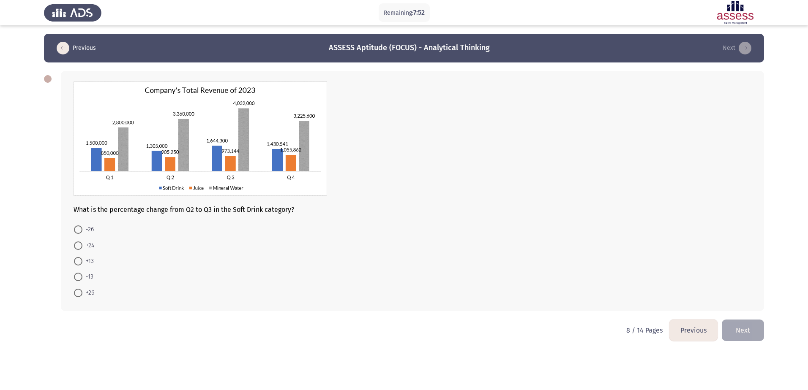
drag, startPoint x: 81, startPoint y: 291, endPoint x: 111, endPoint y: 302, distance: 31.7
click at [81, 292] on span at bounding box center [78, 293] width 8 height 8
click at [81, 292] on input "+26" at bounding box center [78, 293] width 8 height 8
radio input "true"
click at [733, 329] on button "Next" at bounding box center [742, 330] width 42 height 22
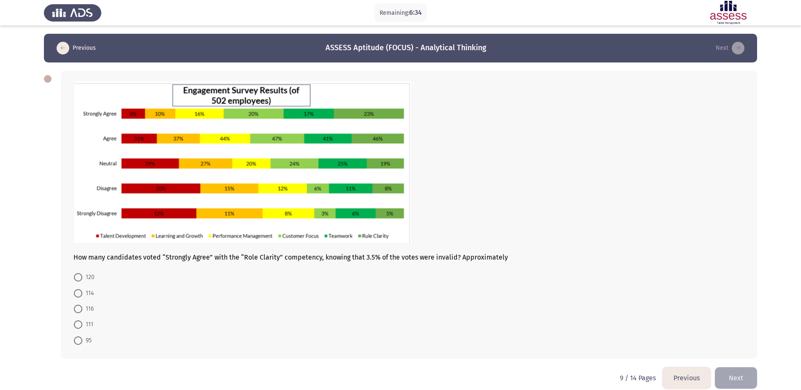
click at [92, 294] on span "114" at bounding box center [87, 293] width 11 height 10
click at [82, 294] on input "114" at bounding box center [78, 293] width 8 height 8
radio input "true"
click at [71, 324] on mat-radio-button "111" at bounding box center [83, 324] width 30 height 16
click at [80, 324] on span at bounding box center [78, 324] width 8 height 8
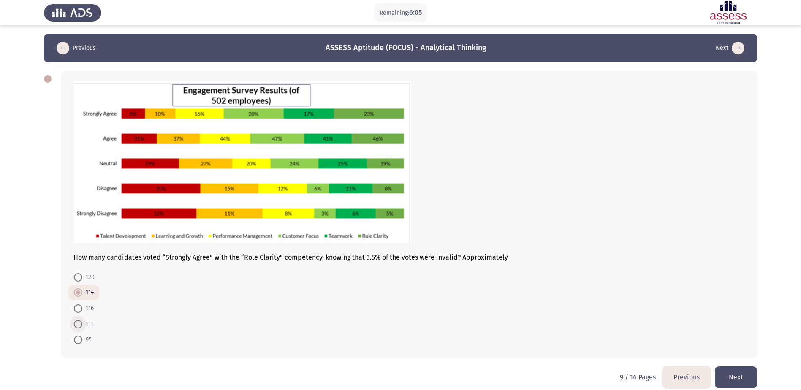
click at [80, 324] on input "111" at bounding box center [78, 324] width 8 height 8
radio input "true"
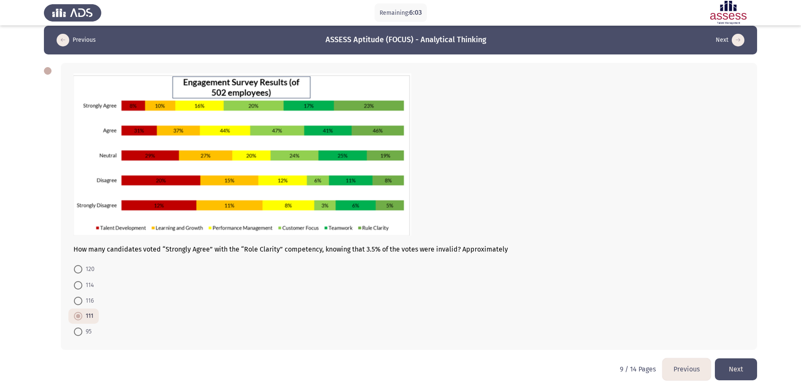
scroll to position [10, 0]
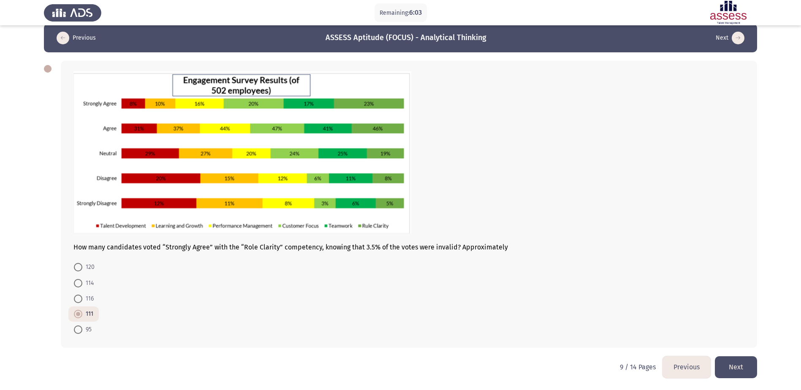
click at [737, 371] on button "Next" at bounding box center [736, 367] width 42 height 22
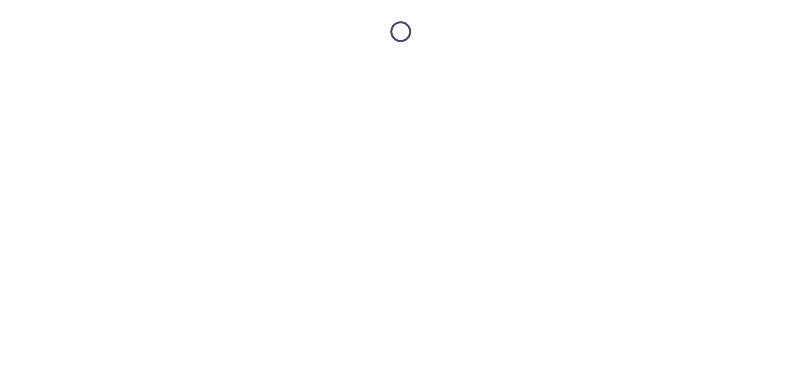
scroll to position [0, 0]
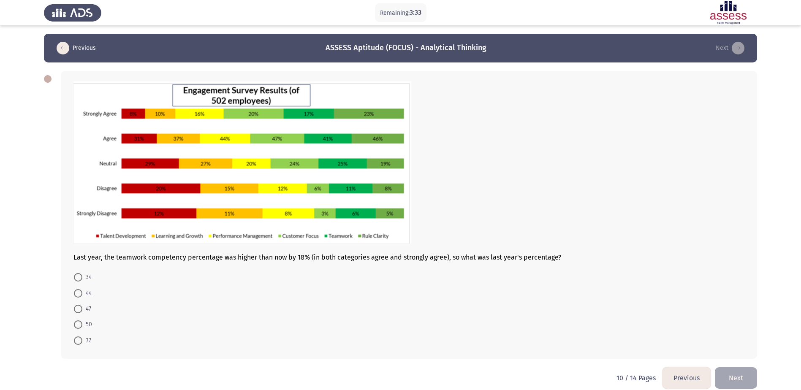
click at [84, 306] on span "47" at bounding box center [86, 309] width 9 height 10
click at [82, 306] on input "47" at bounding box center [78, 309] width 8 height 8
radio input "true"
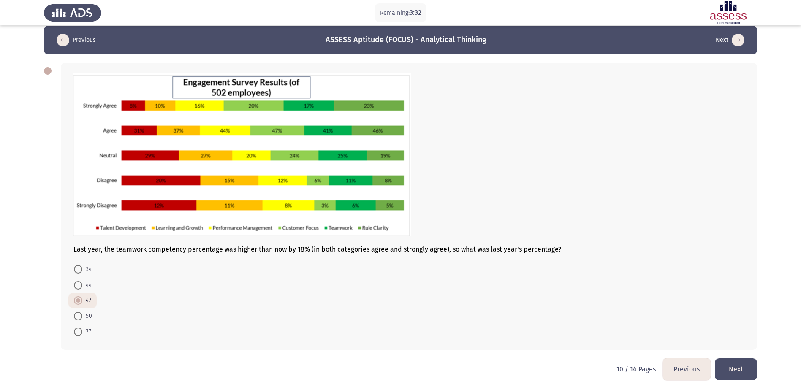
scroll to position [10, 0]
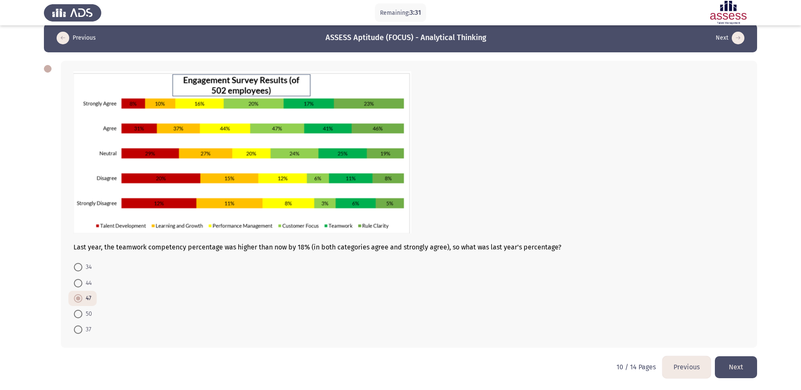
click at [748, 360] on button "Next" at bounding box center [736, 367] width 42 height 22
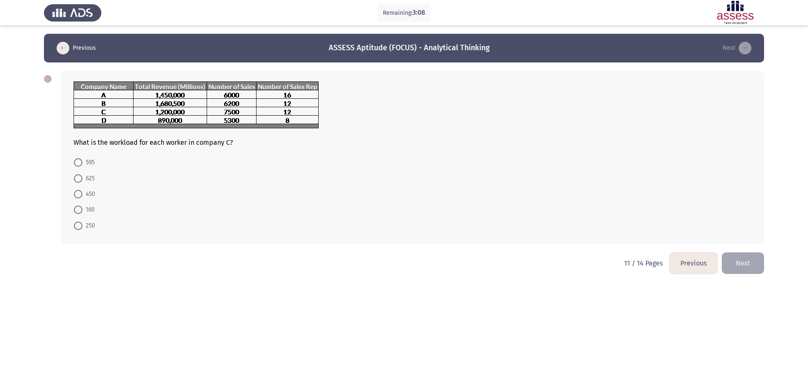
click at [80, 175] on span at bounding box center [78, 178] width 8 height 8
click at [80, 175] on input "625" at bounding box center [78, 178] width 8 height 8
radio input "true"
click at [734, 269] on button "Next" at bounding box center [742, 263] width 42 height 22
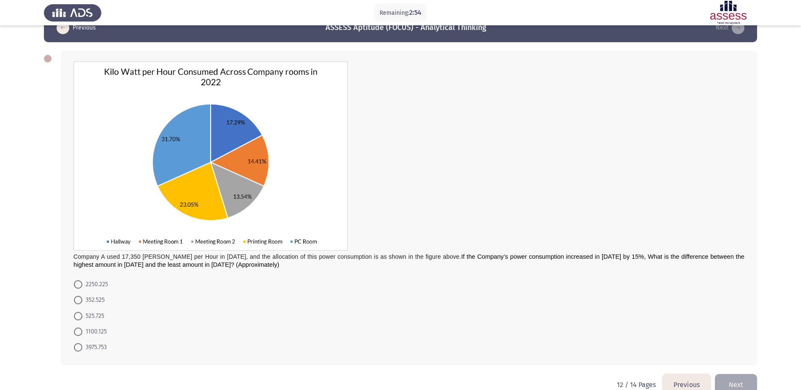
scroll to position [38, 0]
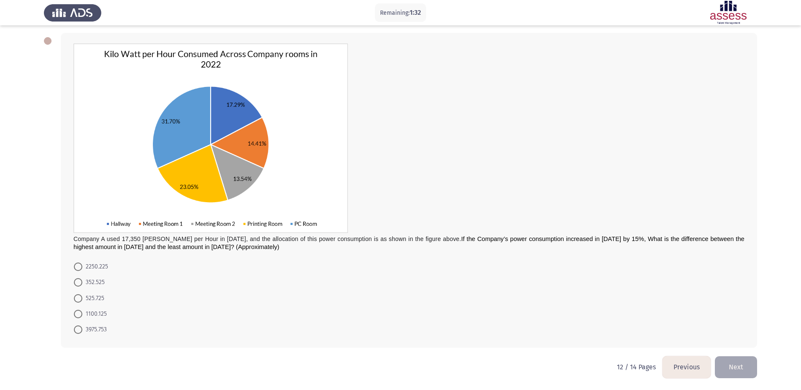
click at [96, 333] on span "3975.753" at bounding box center [94, 330] width 24 height 10
click at [82, 333] on input "3975.753" at bounding box center [78, 330] width 8 height 8
radio input "true"
click at [738, 359] on button "Next" at bounding box center [736, 367] width 42 height 22
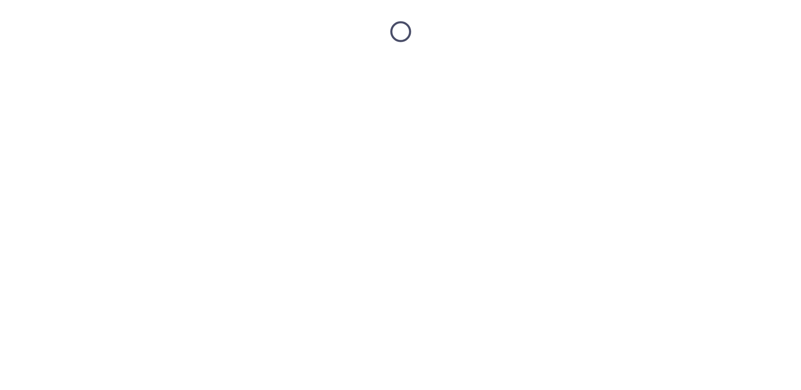
scroll to position [0, 0]
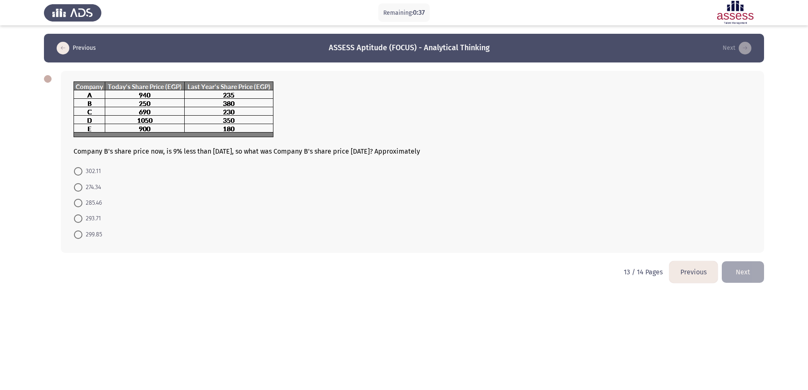
drag, startPoint x: 98, startPoint y: 185, endPoint x: 111, endPoint y: 192, distance: 14.4
click at [98, 185] on span "274.34" at bounding box center [91, 187] width 19 height 10
click at [82, 185] on input "274.34" at bounding box center [78, 187] width 8 height 8
radio input "true"
click at [745, 269] on button "Next" at bounding box center [742, 272] width 42 height 22
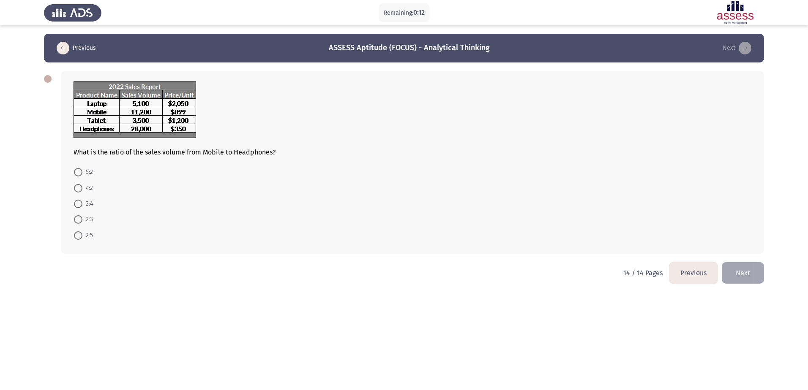
click at [81, 233] on span at bounding box center [78, 235] width 8 height 8
click at [81, 233] on input "2:5" at bounding box center [78, 235] width 8 height 8
radio input "true"
click at [748, 270] on button "Next" at bounding box center [742, 272] width 42 height 22
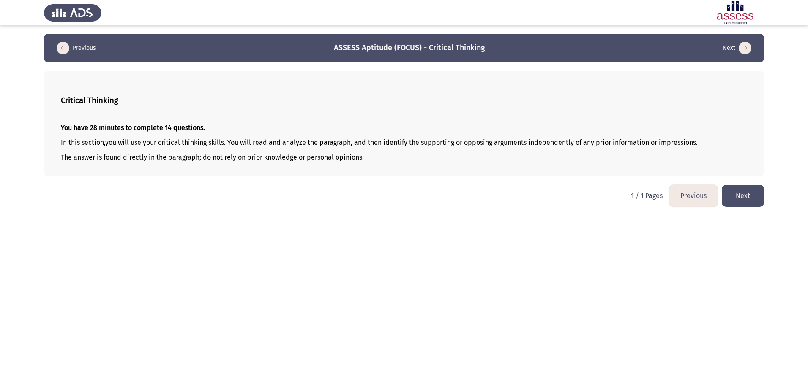
click at [756, 201] on button "Next" at bounding box center [742, 196] width 42 height 22
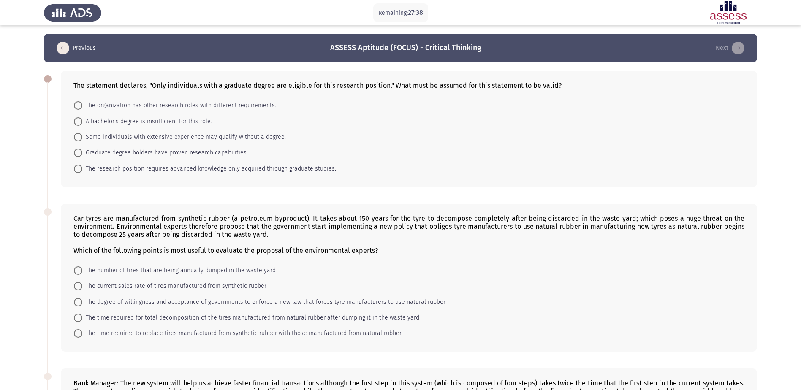
click at [152, 171] on span "The research position requires advanced knowledge only acquired through graduat…" at bounding box center [209, 169] width 254 height 10
click at [82, 171] on input "The research position requires advanced knowledge only acquired through graduat…" at bounding box center [78, 169] width 8 height 8
radio input "true"
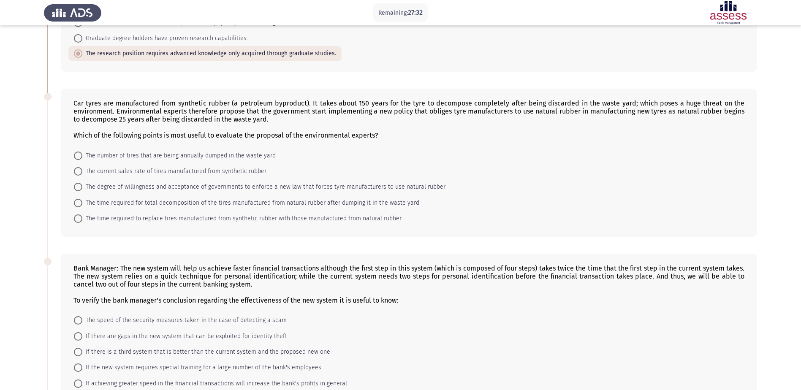
scroll to position [127, 0]
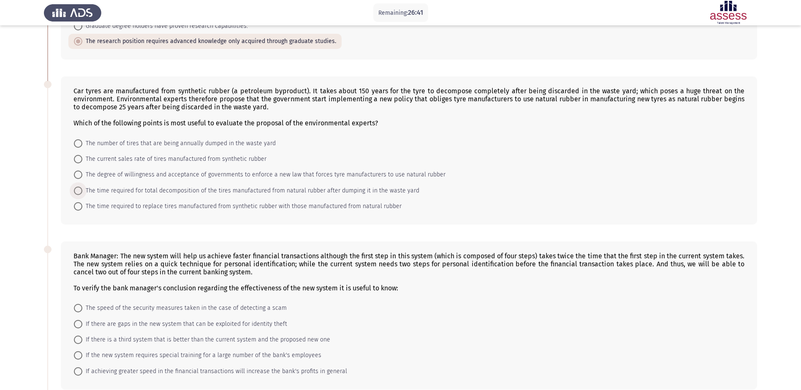
click at [195, 193] on span "The time required for total decomposition of the tires manufactured from natura…" at bounding box center [250, 191] width 337 height 10
click at [82, 193] on input "The time required for total decomposition of the tires manufactured from natura…" at bounding box center [78, 191] width 8 height 8
radio input "true"
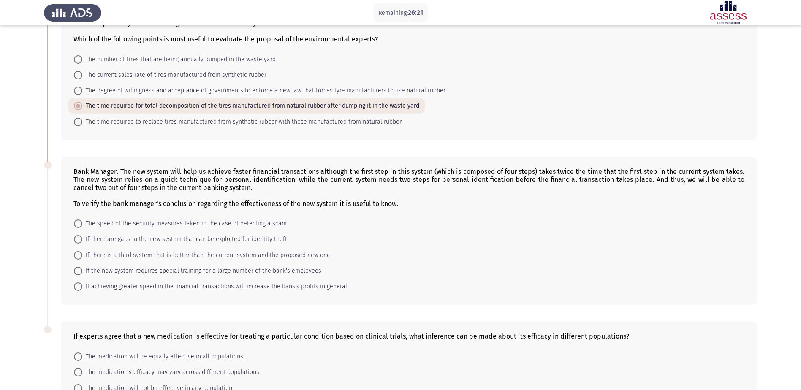
scroll to position [211, 0]
click at [136, 288] on span "If achieving greater speed in the financial transactions will increase the bank…" at bounding box center [214, 286] width 265 height 10
click at [82, 288] on input "If achieving greater speed in the financial transactions will increase the bank…" at bounding box center [78, 286] width 8 height 8
radio input "true"
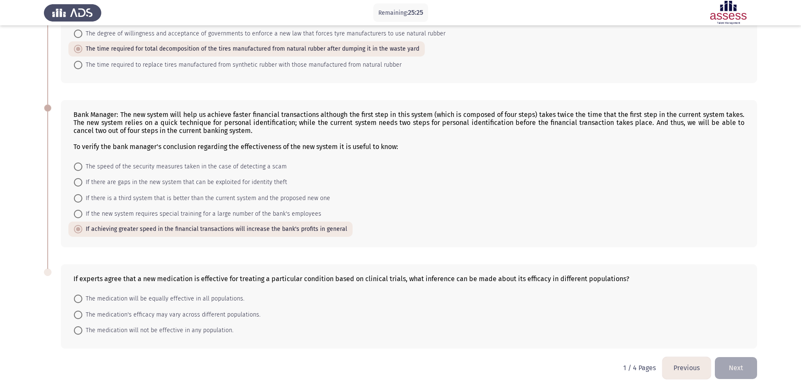
scroll to position [269, 0]
drag, startPoint x: 72, startPoint y: 278, endPoint x: 101, endPoint y: 277, distance: 28.7
click at [101, 277] on div "If experts agree that a new medication is effective for treating a particular c…" at bounding box center [409, 306] width 697 height 84
drag, startPoint x: 104, startPoint y: 277, endPoint x: 185, endPoint y: 280, distance: 80.7
click at [185, 280] on div "If experts agree that a new medication is effective for treating a particular c…" at bounding box center [408, 278] width 671 height 8
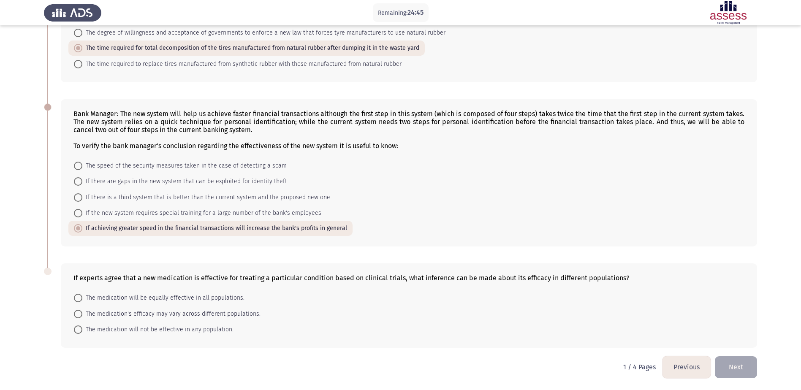
click at [139, 312] on span "The medication's efficacy may vary across different populations." at bounding box center [171, 314] width 178 height 10
click at [82, 312] on input "The medication's efficacy may vary across different populations." at bounding box center [78, 314] width 8 height 8
radio input "true"
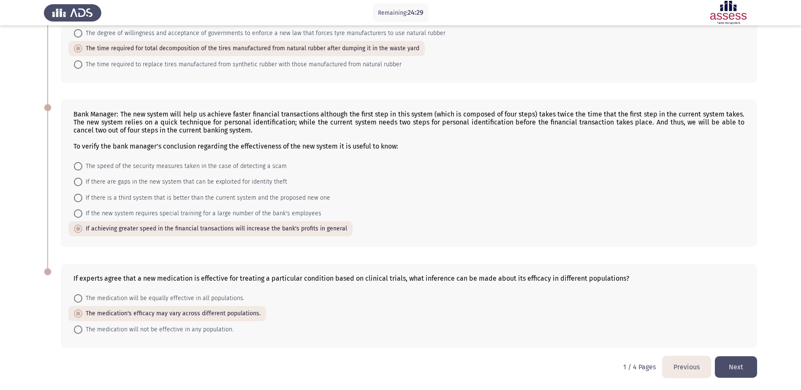
click at [194, 300] on span "The medication will be equally effective in all populations." at bounding box center [163, 299] width 162 height 10
click at [82, 300] on input "The medication will be equally effective in all populations." at bounding box center [78, 298] width 8 height 8
radio input "true"
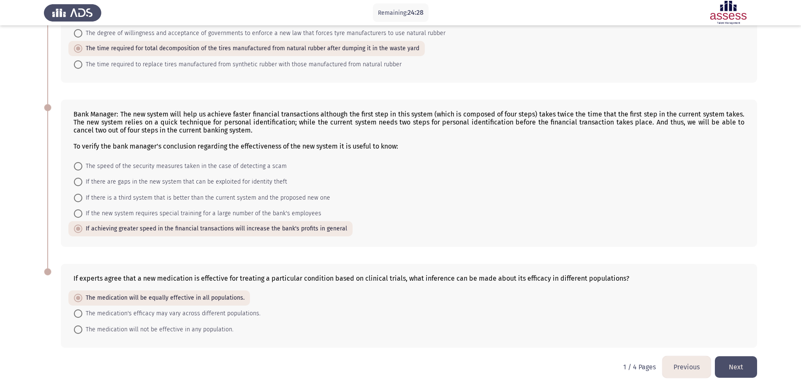
click at [723, 366] on button "Next" at bounding box center [736, 367] width 42 height 22
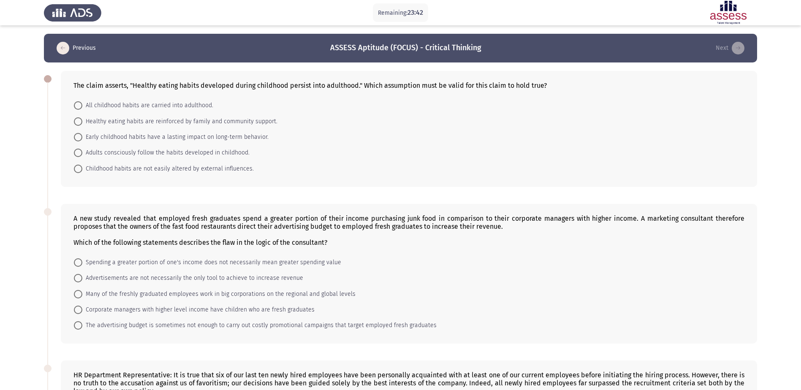
click at [110, 139] on span "Early childhood habits have a lasting impact on long-term behavior." at bounding box center [175, 137] width 186 height 10
click at [82, 139] on input "Early childhood habits have a lasting impact on long-term behavior." at bounding box center [78, 137] width 8 height 8
radio input "true"
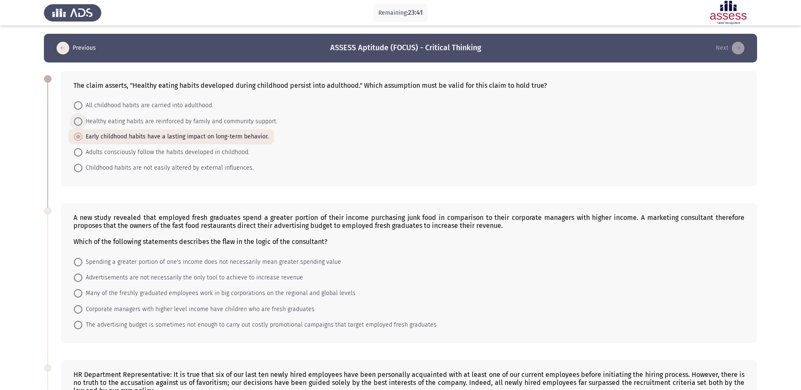
click at [131, 119] on span "Healthy eating habits are reinforced by family and community support." at bounding box center [179, 122] width 195 height 10
click at [82, 119] on input "Healthy eating habits are reinforced by family and community support." at bounding box center [78, 121] width 8 height 8
radio input "true"
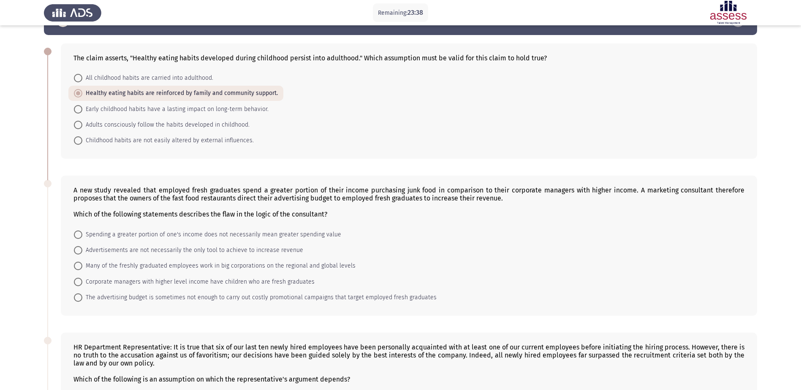
scroll to position [42, 0]
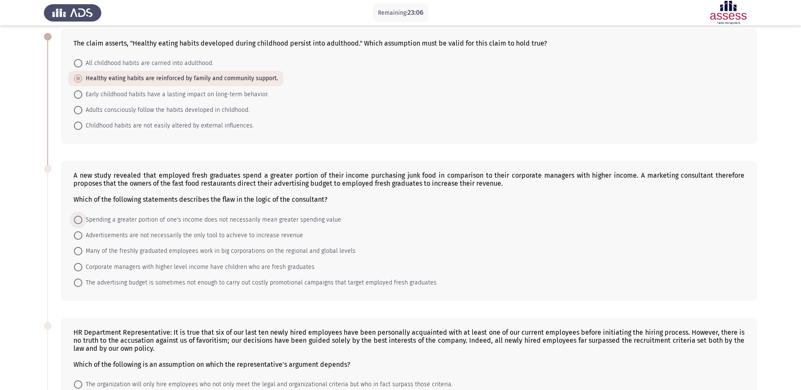
click at [124, 216] on span "Spending a greater portion of one's income does not necessarily mean greater sp…" at bounding box center [211, 220] width 259 height 10
click at [82, 216] on input "Spending a greater portion of one's income does not necessarily mean greater sp…" at bounding box center [78, 220] width 8 height 8
radio input "true"
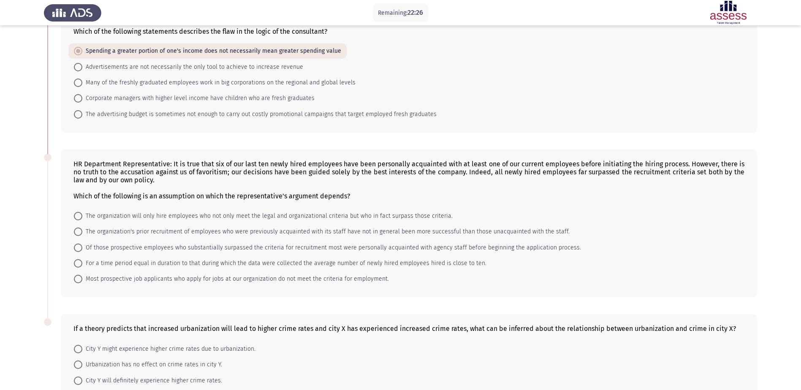
scroll to position [211, 0]
drag, startPoint x: 75, startPoint y: 162, endPoint x: 128, endPoint y: 168, distance: 52.7
click at [128, 168] on div "HR Department Representative: It is true that six of our last ten newly hired e…" at bounding box center [408, 179] width 671 height 40
click at [142, 248] on span "Of those prospective employees who substantially surpassed the criteria for rec…" at bounding box center [331, 247] width 499 height 10
click at [82, 248] on input "Of those prospective employees who substantially surpassed the criteria for rec…" at bounding box center [78, 247] width 8 height 8
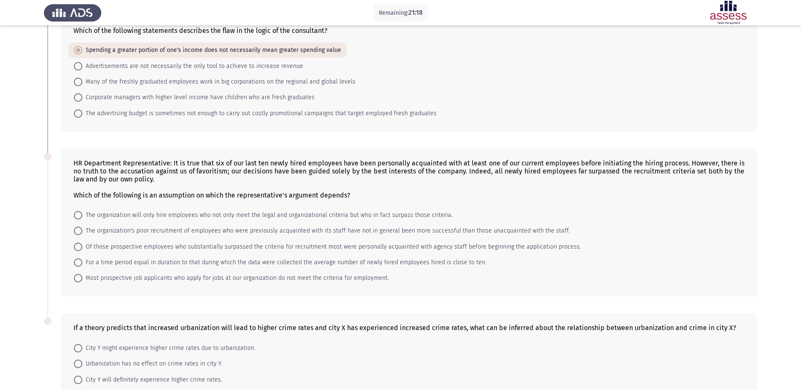
radio input "true"
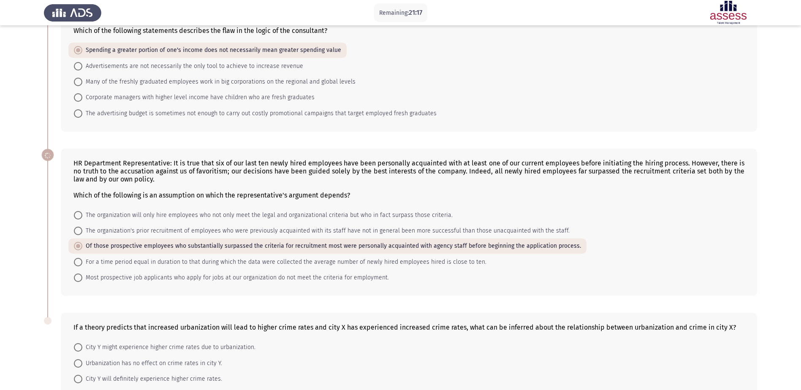
click at [136, 229] on span "The organization's prior recruitment of employees who were previously acquainte…" at bounding box center [325, 231] width 487 height 10
click at [82, 229] on input "The organization's prior recruitment of employees who were previously acquainte…" at bounding box center [78, 231] width 8 height 8
radio input "true"
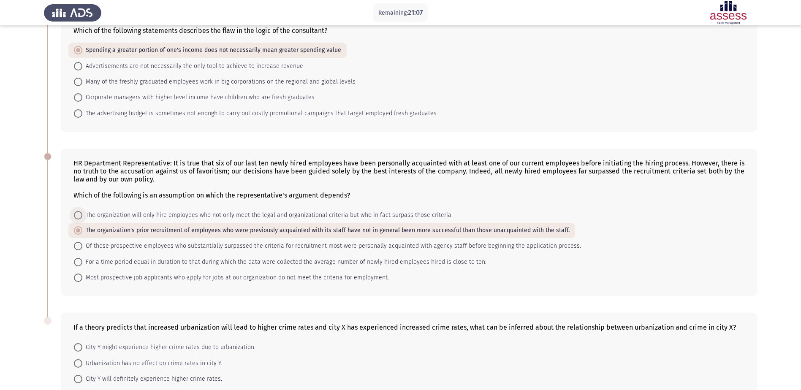
click at [136, 220] on span "The organization will only hire employees who not only meet the legal and organ…" at bounding box center [267, 215] width 370 height 10
click at [82, 220] on input "The organization will only hire employees who not only meet the legal and organ…" at bounding box center [78, 215] width 8 height 8
radio input "true"
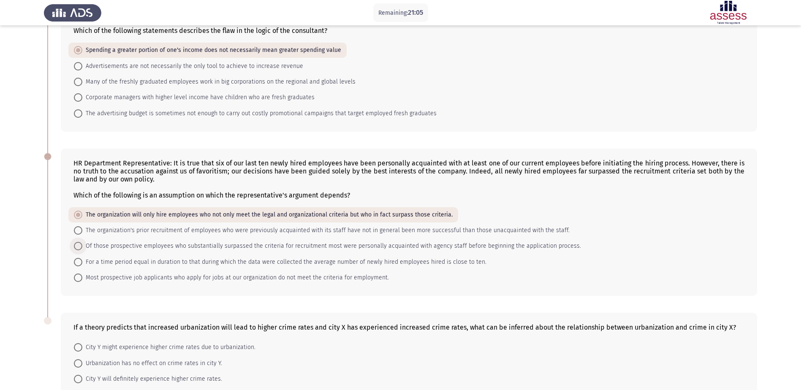
click at [183, 242] on span "Of those prospective employees who substantially surpassed the criteria for rec…" at bounding box center [331, 246] width 499 height 10
click at [82, 242] on input "Of those prospective employees who substantially surpassed the criteria for rec…" at bounding box center [78, 246] width 8 height 8
radio input "true"
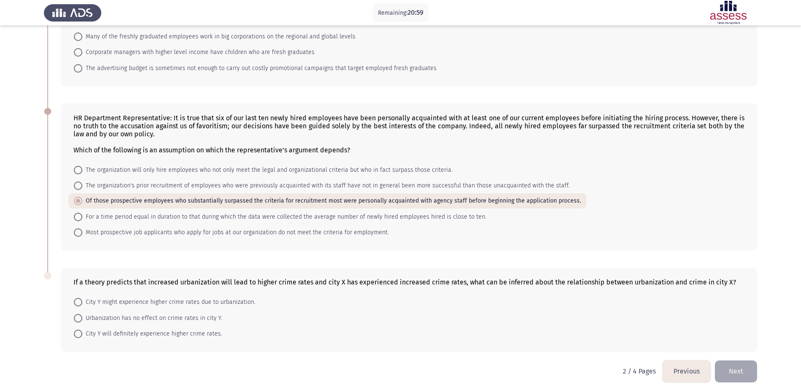
scroll to position [261, 0]
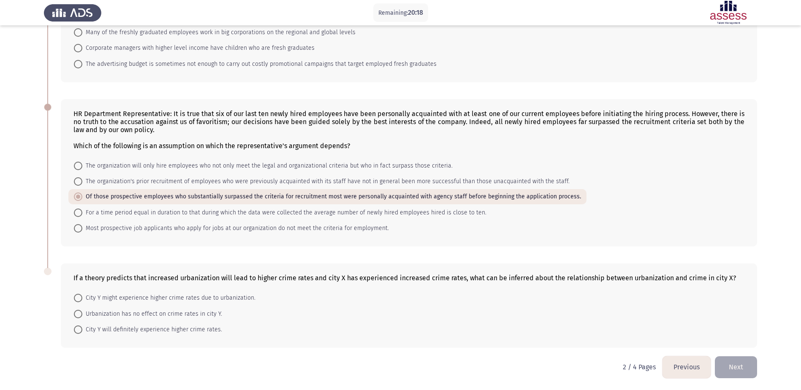
click at [127, 300] on span "City Y might experience higher crime rates due to urbanization." at bounding box center [168, 298] width 173 height 10
click at [82, 300] on input "City Y might experience higher crime rates due to urbanization." at bounding box center [78, 298] width 8 height 8
radio input "true"
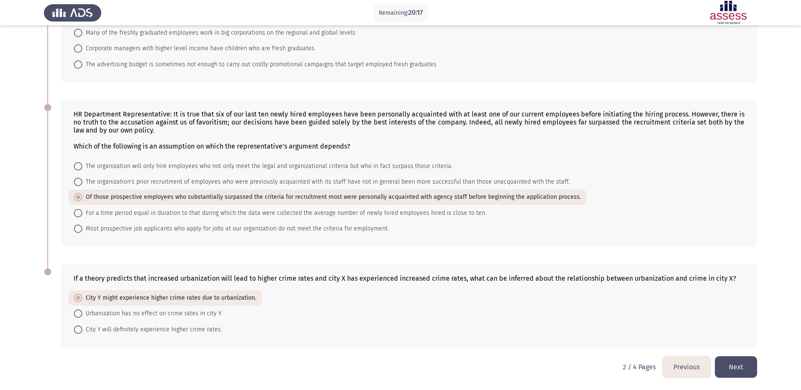
click at [730, 369] on button "Next" at bounding box center [736, 367] width 42 height 22
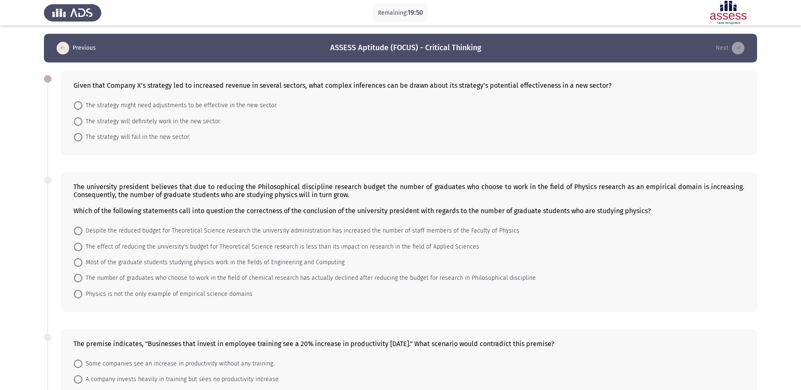
drag, startPoint x: 194, startPoint y: 141, endPoint x: 68, endPoint y: 81, distance: 140.0
click at [68, 81] on div "Given that Company X’s strategy led to increased revenue in several sectors, wh…" at bounding box center [409, 113] width 697 height 84
drag, startPoint x: 72, startPoint y: 81, endPoint x: 174, endPoint y: 130, distance: 113.5
click at [150, 116] on div "Given that Company X’s strategy led to increased revenue in several sectors, wh…" at bounding box center [409, 113] width 697 height 84
click at [215, 150] on div "Given that Company X’s strategy led to increased revenue in several sectors, wh…" at bounding box center [409, 113] width 697 height 84
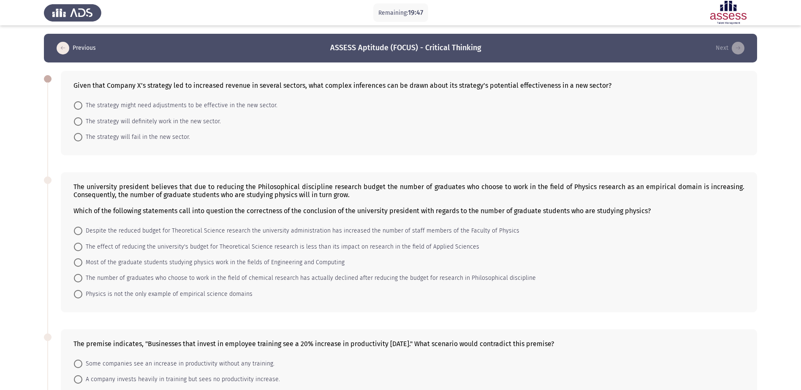
click at [76, 85] on div "Given that Company X’s strategy led to increased revenue in several sectors, wh…" at bounding box center [408, 86] width 671 height 8
drag, startPoint x: 212, startPoint y: 111, endPoint x: 196, endPoint y: 95, distance: 22.1
click at [208, 106] on mat-radio-button "The strategy might need adjustments to be effective in the new sector." at bounding box center [175, 106] width 215 height 16
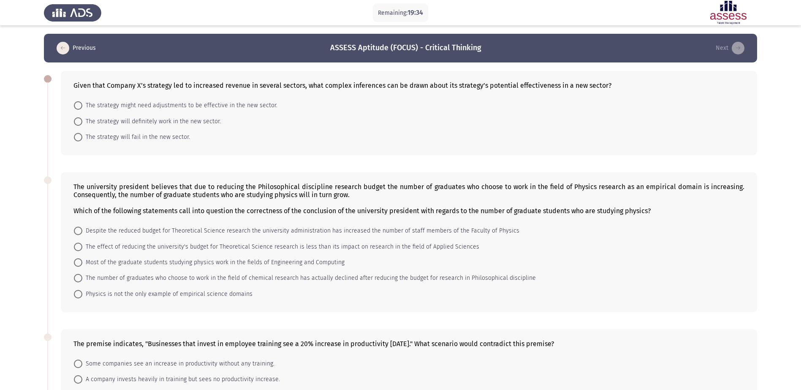
drag, startPoint x: 189, startPoint y: 86, endPoint x: 118, endPoint y: 86, distance: 71.0
click at [118, 86] on div "Given that Company X’s strategy led to increased revenue in several sectors, wh…" at bounding box center [408, 86] width 671 height 8
drag, startPoint x: 73, startPoint y: 82, endPoint x: 206, endPoint y: 132, distance: 141.8
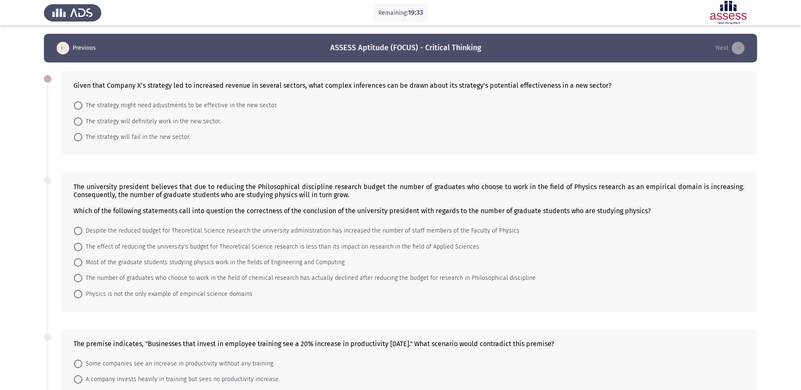
click at [206, 132] on div "Given that Company X’s strategy led to increased revenue in several sectors, wh…" at bounding box center [409, 113] width 697 height 84
click at [133, 117] on span "The strategy will definitely work in the new sector." at bounding box center [151, 122] width 139 height 10
click at [82, 117] on input "The strategy will definitely work in the new sector." at bounding box center [78, 121] width 8 height 8
radio input "true"
click at [158, 100] on mat-radio-button "The strategy might need adjustments to be effective in the new sector." at bounding box center [175, 106] width 215 height 16
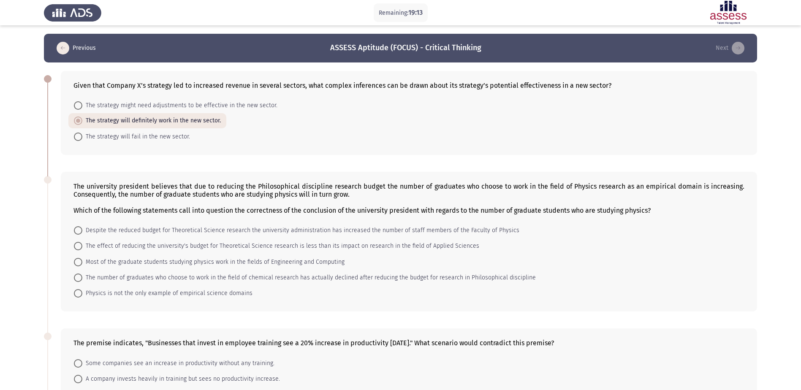
click at [161, 99] on mat-radio-button "The strategy might need adjustments to be effective in the new sector." at bounding box center [175, 106] width 215 height 16
click at [161, 102] on span "The strategy might need adjustments to be effective in the new sector." at bounding box center [179, 106] width 195 height 10
click at [82, 102] on input "The strategy might need adjustments to be effective in the new sector." at bounding box center [78, 105] width 8 height 8
radio input "true"
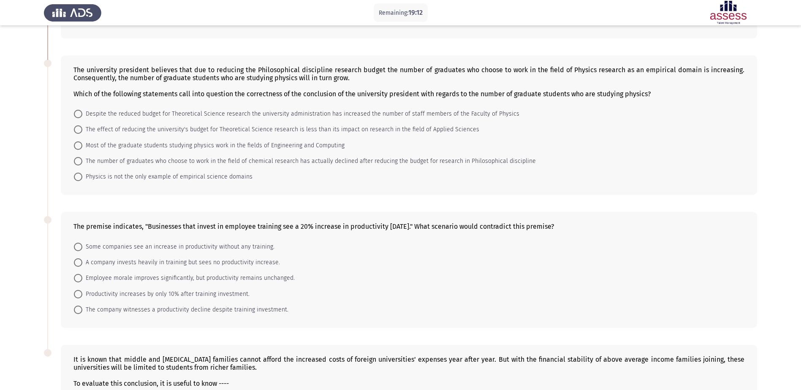
scroll to position [127, 0]
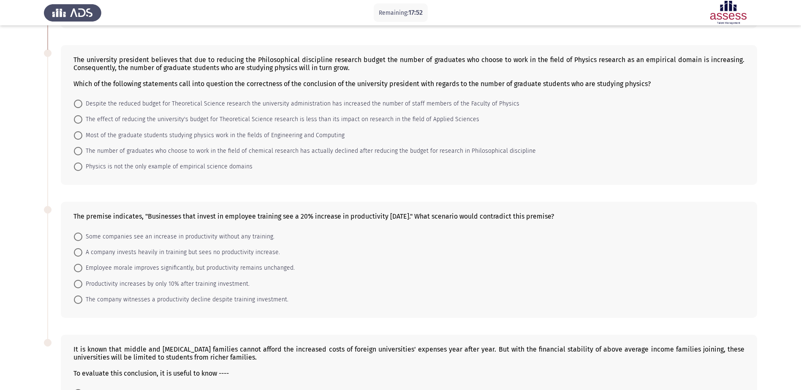
click at [106, 122] on span "The effect of reducing the university's budget for Theoretical Science research…" at bounding box center [280, 119] width 397 height 10
click at [82, 122] on input "The effect of reducing the university's budget for Theoretical Science research…" at bounding box center [78, 119] width 8 height 8
radio input "true"
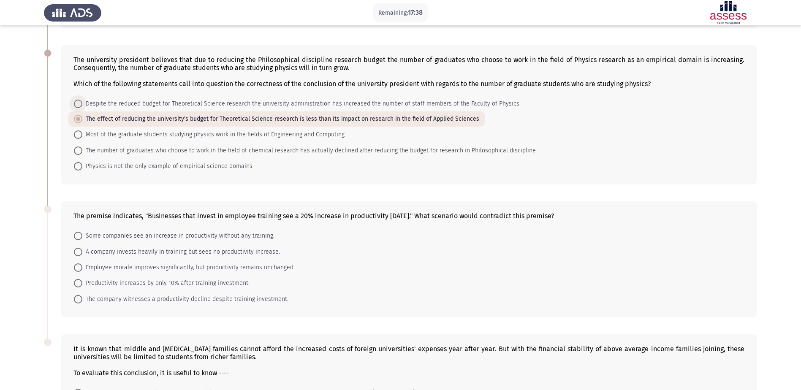
click at [362, 109] on span "Despite the reduced budget for Theoretical Science research the university admi…" at bounding box center [300, 104] width 437 height 10
click at [82, 108] on input "Despite the reduced budget for Theoretical Science research the university admi…" at bounding box center [78, 104] width 8 height 8
radio input "true"
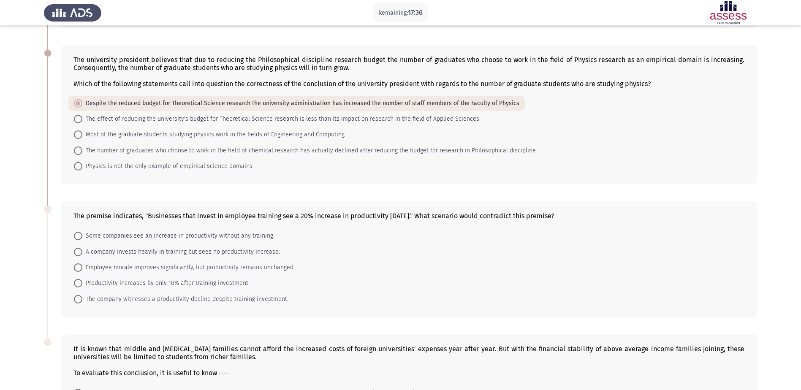
scroll to position [169, 0]
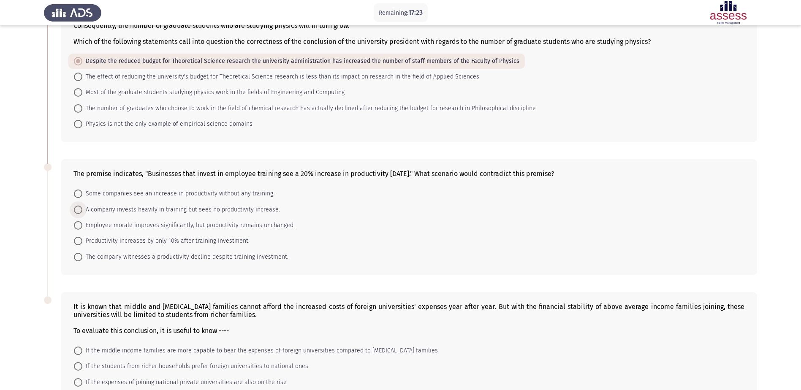
click at [114, 209] on span "A company invests heavily in training but sees no productivity increase." at bounding box center [181, 210] width 198 height 10
click at [82, 209] on input "A company invests heavily in training but sees no productivity increase." at bounding box center [78, 210] width 8 height 8
radio input "true"
click at [126, 226] on span "Employee morale improves significantly, but productivity remains unchanged." at bounding box center [188, 225] width 212 height 10
click at [82, 226] on input "Employee morale improves significantly, but productivity remains unchanged." at bounding box center [78, 225] width 8 height 8
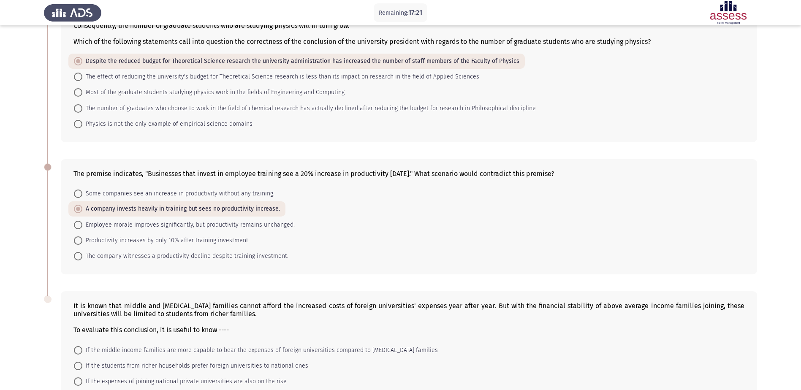
radio input "true"
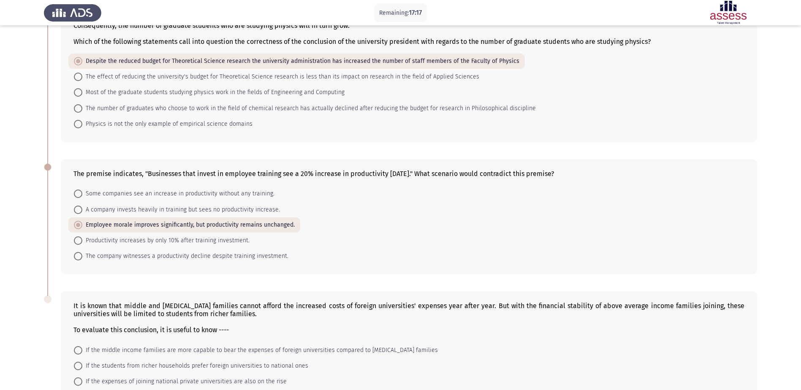
click at [113, 243] on span "Productivity increases by only 10% after training investment." at bounding box center [165, 241] width 167 height 10
click at [82, 243] on input "Productivity increases by only 10% after training investment." at bounding box center [78, 241] width 8 height 8
radio input "true"
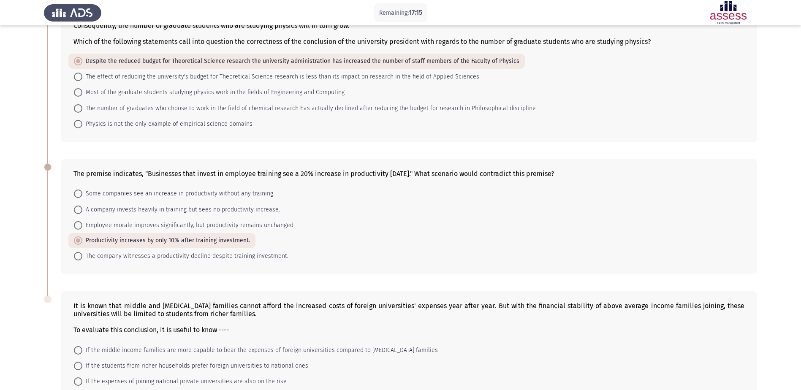
click at [158, 256] on span "The company witnesses a productivity decline despite training investment." at bounding box center [185, 256] width 206 height 10
click at [82, 256] on input "The company witnesses a productivity decline despite training investment." at bounding box center [78, 256] width 8 height 8
radio input "true"
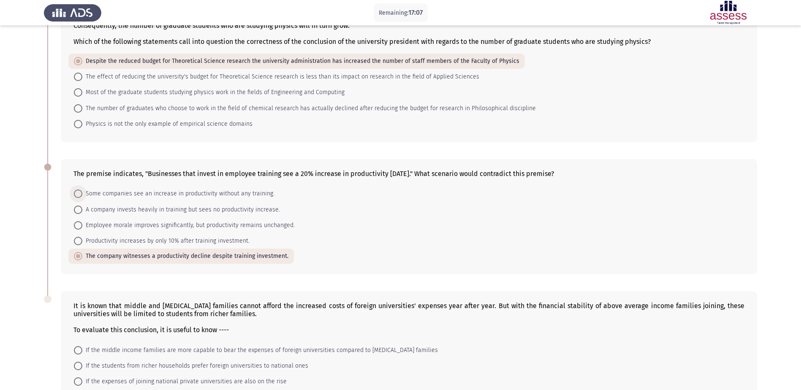
click at [158, 195] on span "Some companies see an increase in productivity without any training." at bounding box center [178, 194] width 192 height 10
click at [82, 195] on input "Some companies see an increase in productivity without any training." at bounding box center [78, 194] width 8 height 8
radio input "true"
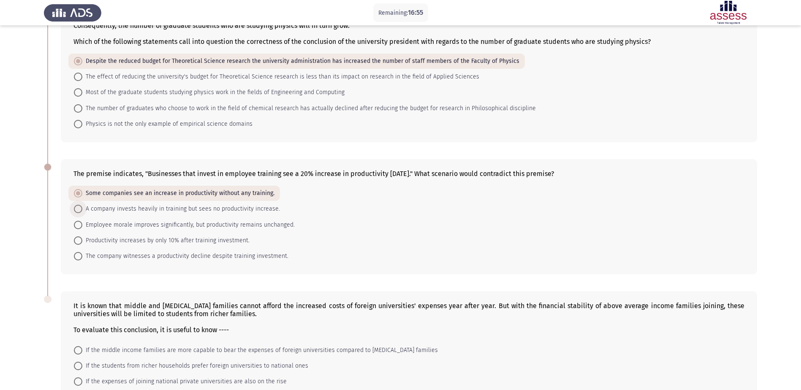
click at [178, 211] on span "A company invests heavily in training but sees no productivity increase." at bounding box center [181, 209] width 198 height 10
click at [82, 211] on input "A company invests heavily in training but sees no productivity increase." at bounding box center [78, 209] width 8 height 8
radio input "true"
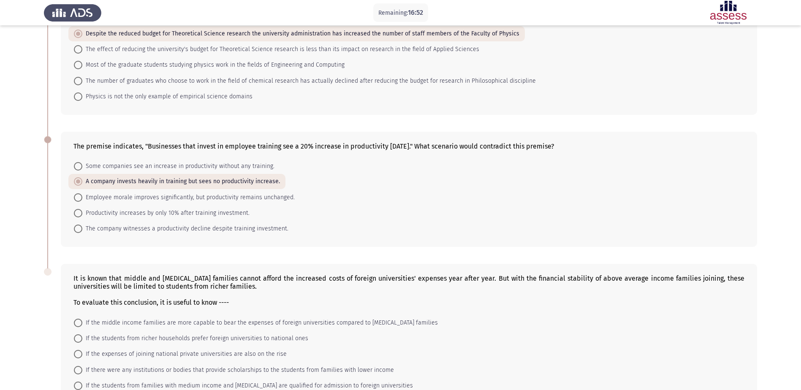
scroll to position [211, 0]
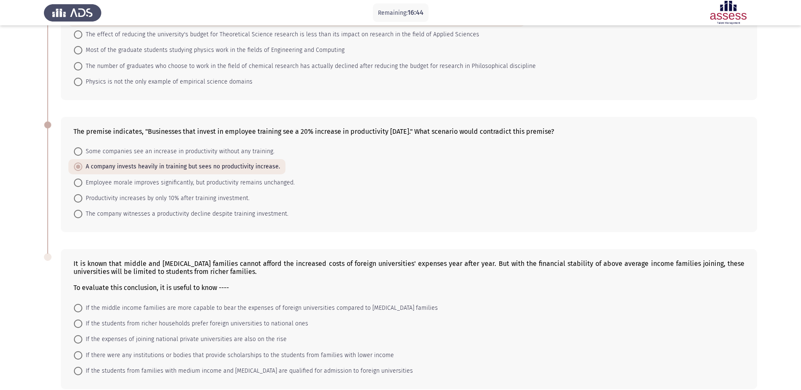
click at [156, 214] on span "The company witnesses a productivity decline despite training investment." at bounding box center [185, 214] width 206 height 10
click at [82, 214] on input "The company witnesses a productivity decline despite training investment." at bounding box center [78, 214] width 8 height 8
radio input "true"
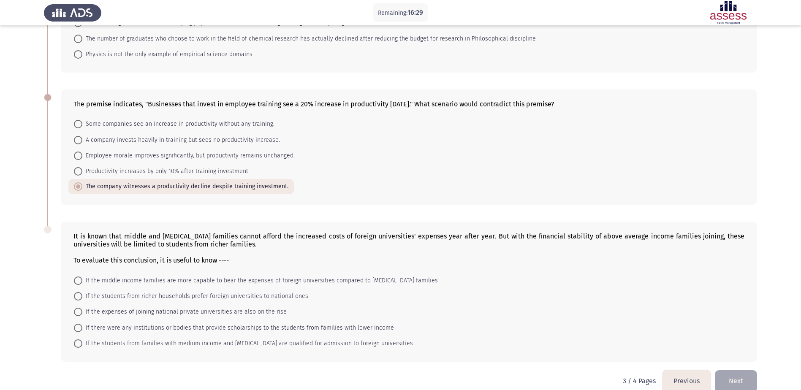
scroll to position [253, 0]
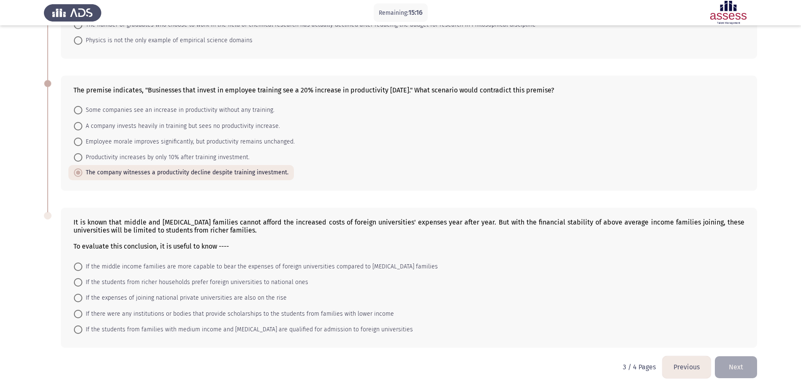
click at [178, 268] on span "If the middle income families are more capable to bear the expenses of foreign …" at bounding box center [260, 267] width 356 height 10
click at [82, 268] on input "If the middle income families are more capable to bear the expenses of foreign …" at bounding box center [78, 267] width 8 height 8
radio input "true"
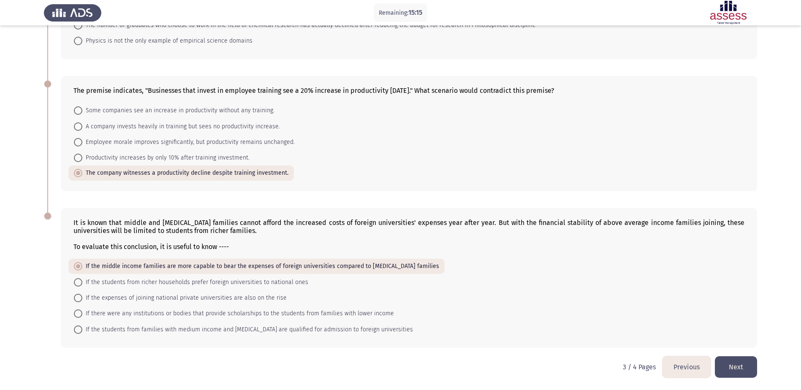
click at [733, 370] on button "Next" at bounding box center [736, 367] width 42 height 22
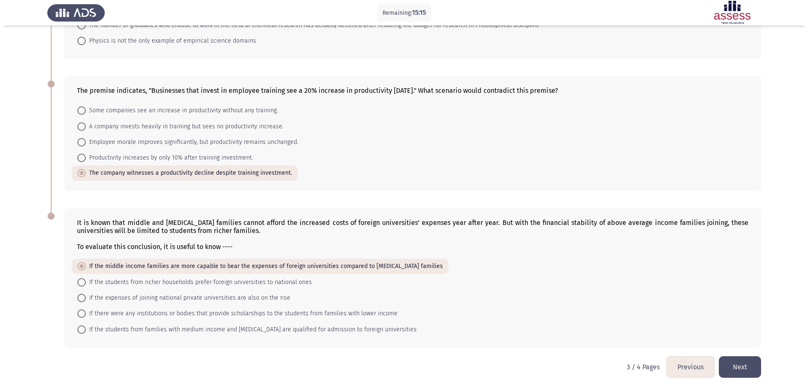
scroll to position [0, 0]
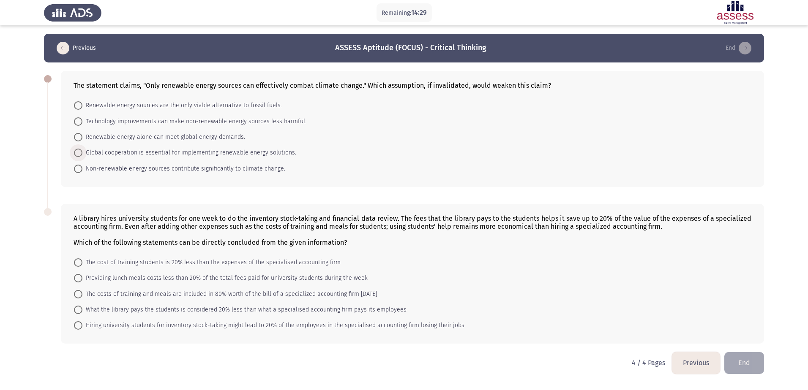
click at [160, 155] on span "Global cooperation is essential for implementing renewable energy solutions." at bounding box center [189, 153] width 214 height 10
click at [82, 155] on input "Global cooperation is essential for implementing renewable energy solutions." at bounding box center [78, 153] width 8 height 8
radio input "true"
click at [160, 170] on span "Non-renewable energy sources contribute significantly to climate change." at bounding box center [183, 168] width 203 height 10
click at [82, 170] on input "Non-renewable energy sources contribute significantly to climate change." at bounding box center [78, 168] width 8 height 8
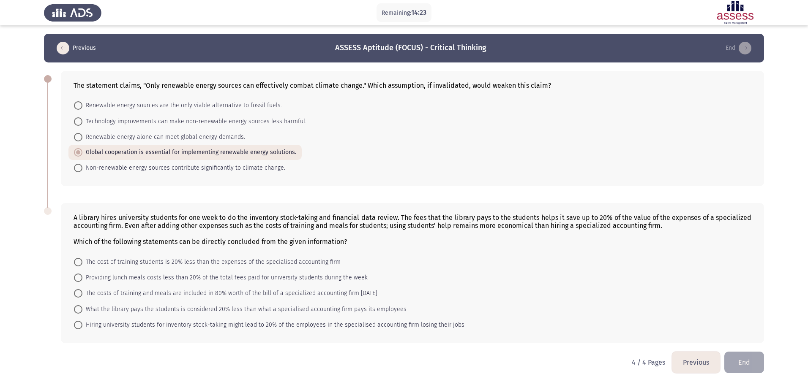
radio input "true"
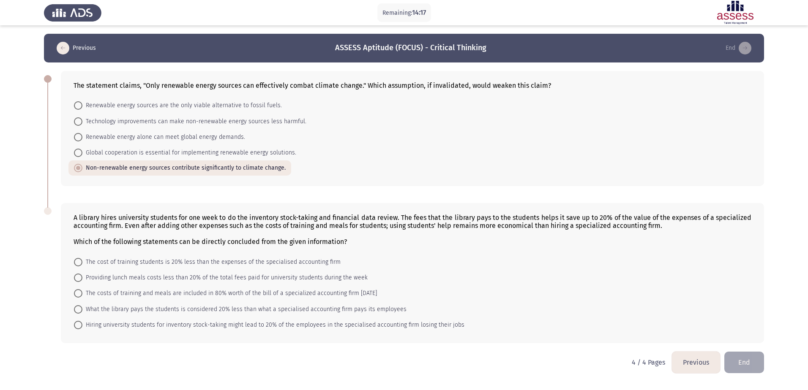
click at [134, 139] on span "Renewable energy alone can meet global energy demands." at bounding box center [163, 137] width 163 height 10
click at [82, 139] on input "Renewable energy alone can meet global energy demands." at bounding box center [78, 137] width 8 height 8
radio input "true"
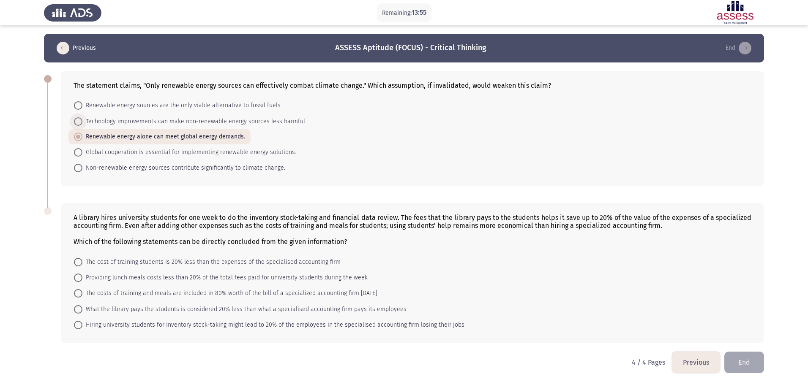
click at [144, 122] on span "Technology improvements can make non-renewable energy sources less harmful." at bounding box center [194, 122] width 224 height 10
click at [82, 122] on input "Technology improvements can make non-renewable energy sources less harmful." at bounding box center [78, 121] width 8 height 8
radio input "true"
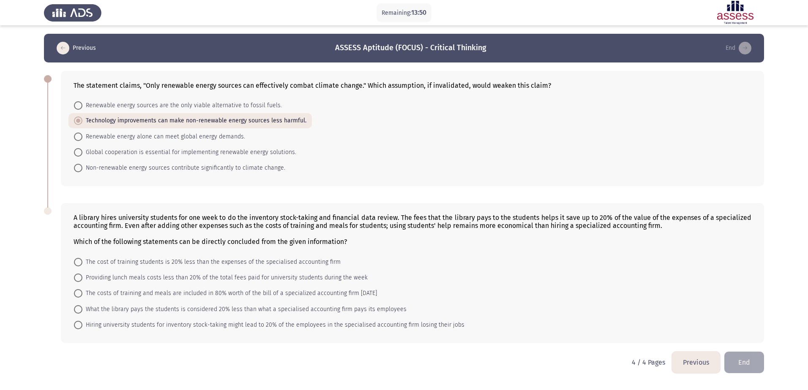
click at [131, 137] on span "Renewable energy alone can meet global energy demands." at bounding box center [163, 137] width 163 height 10
click at [82, 137] on input "Renewable energy alone can meet global energy demands." at bounding box center [78, 137] width 8 height 8
radio input "true"
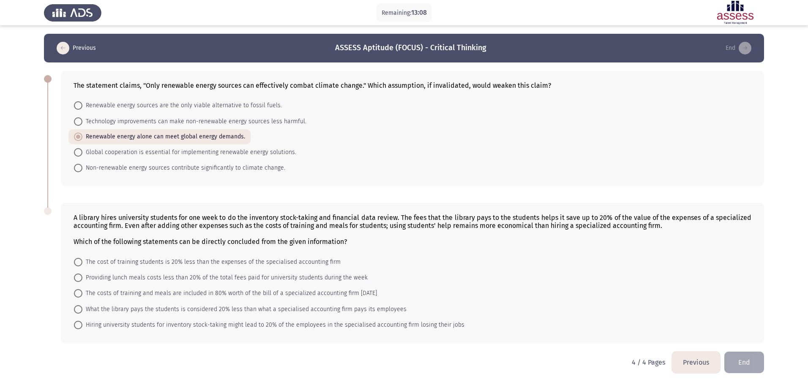
drag, startPoint x: 78, startPoint y: 217, endPoint x: 98, endPoint y: 218, distance: 19.9
click at [98, 218] on div "A library hires university students for one week to do the inventory stock-taki…" at bounding box center [412, 230] width 678 height 32
click at [165, 297] on span "The costs of training and meals are included in 80% worth of the bill of a spec…" at bounding box center [229, 293] width 294 height 10
click at [82, 297] on input "The costs of training and meals are included in 80% worth of the bill of a spec…" at bounding box center [78, 293] width 8 height 8
radio input "true"
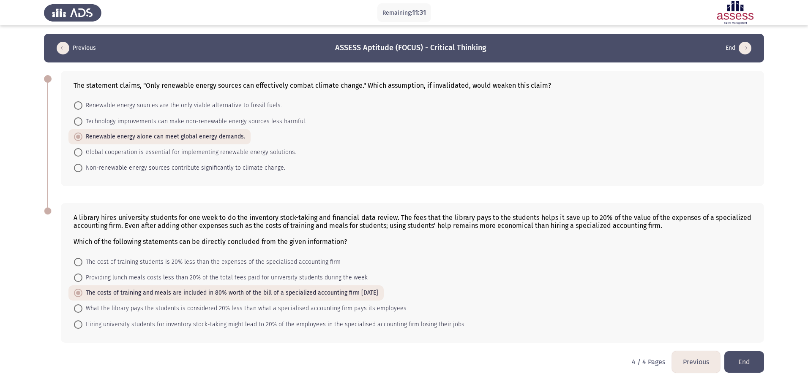
click at [751, 361] on button "End" at bounding box center [744, 362] width 40 height 22
